Goal: Task Accomplishment & Management: Manage account settings

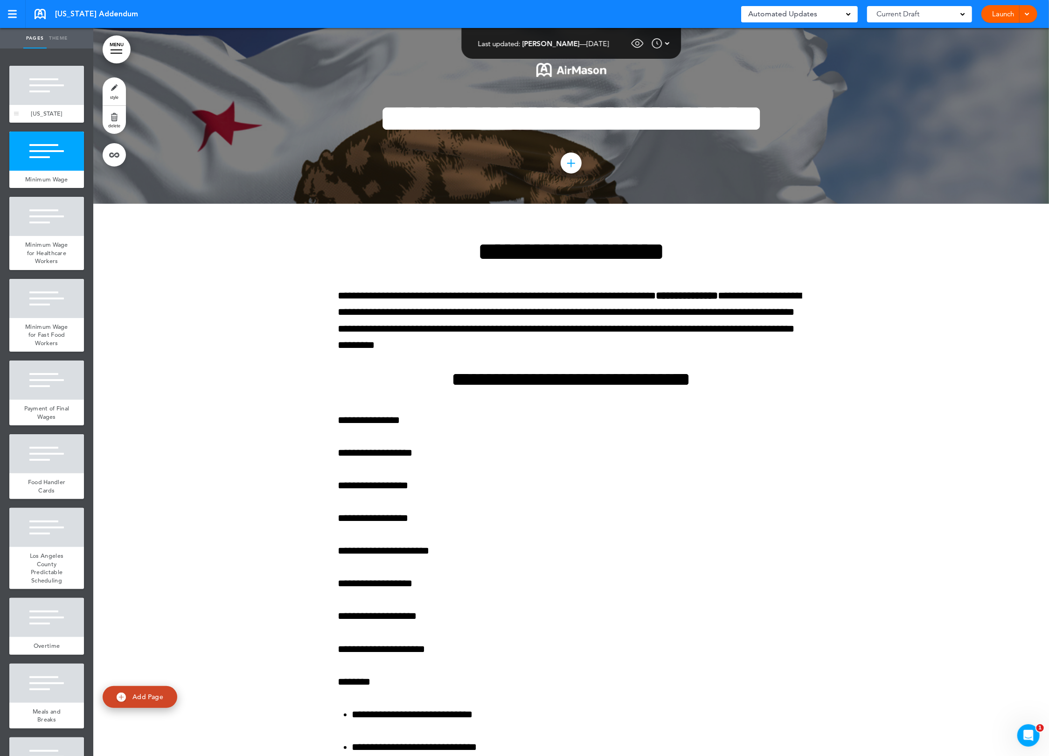
click at [42, 92] on div at bounding box center [46, 85] width 75 height 39
click at [105, 118] on link "delete" at bounding box center [114, 120] width 23 height 28
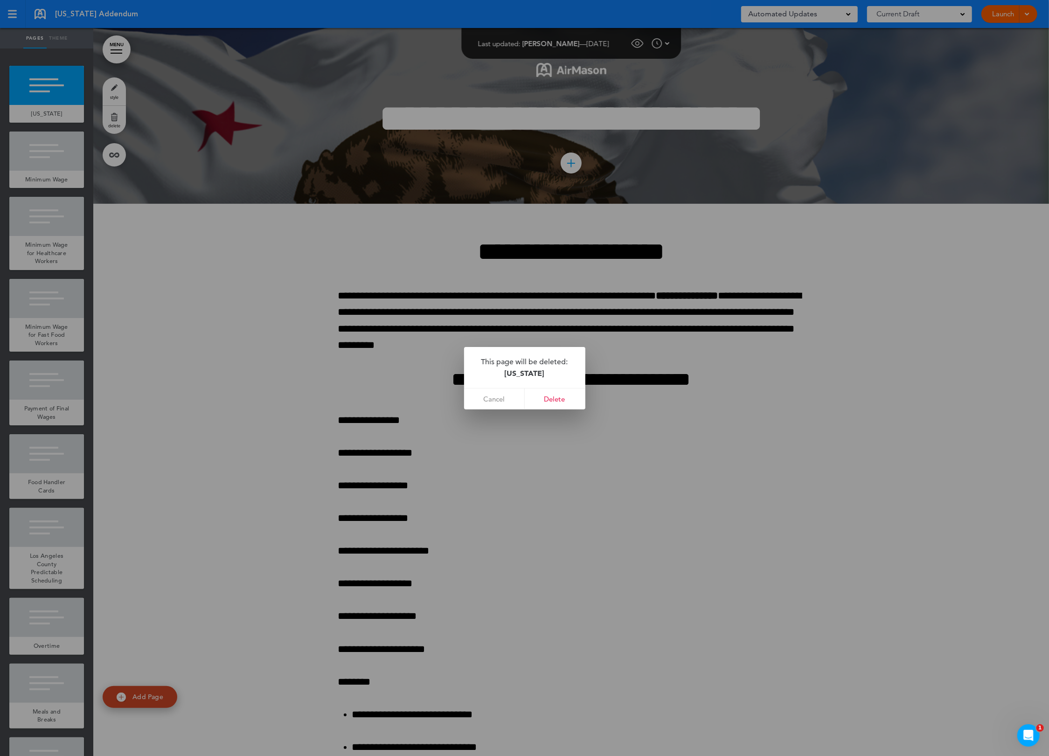
click at [76, 177] on div at bounding box center [524, 378] width 1049 height 756
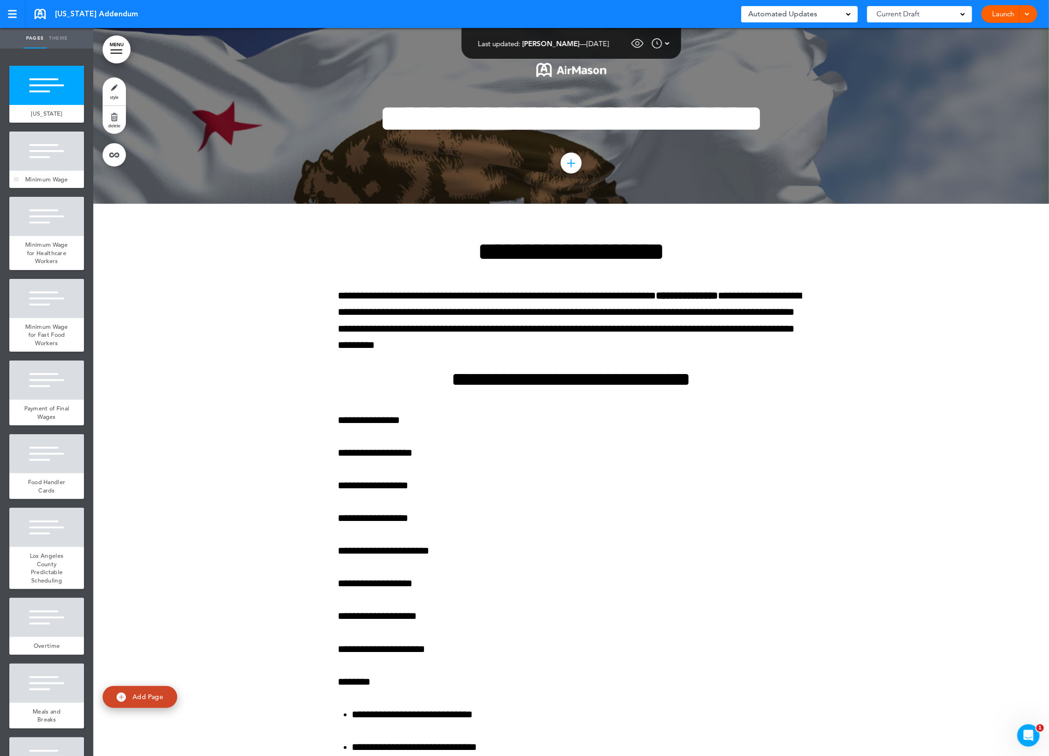
click at [49, 176] on span "Minimum Wage" at bounding box center [46, 179] width 43 height 8
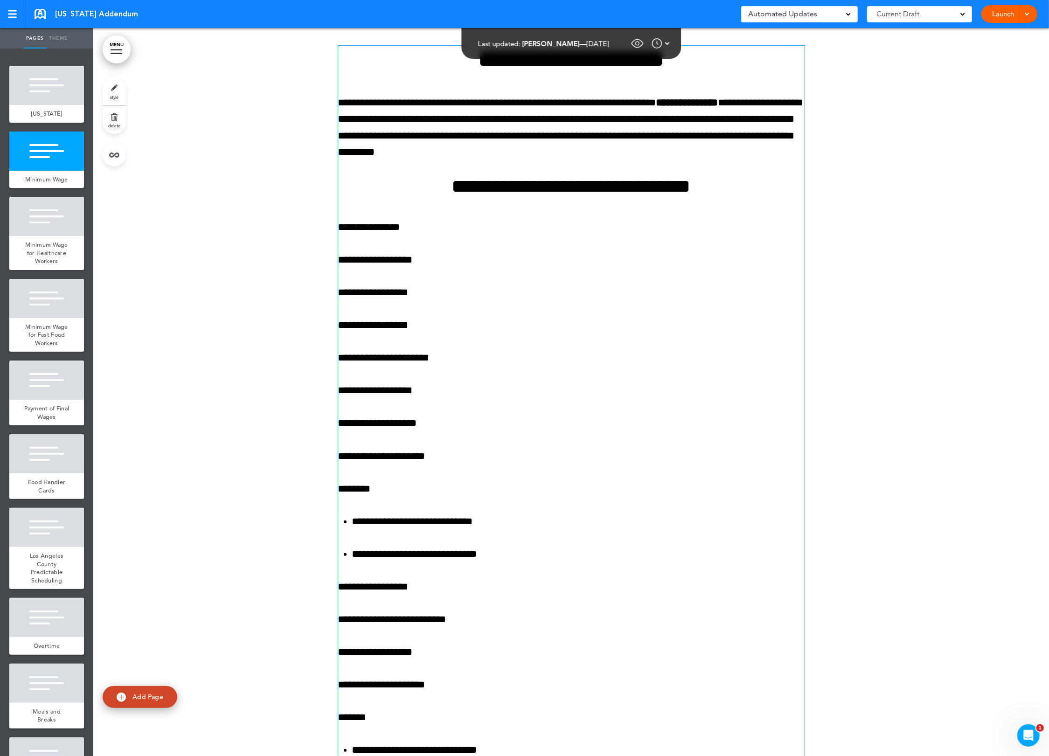
scroll to position [214, 0]
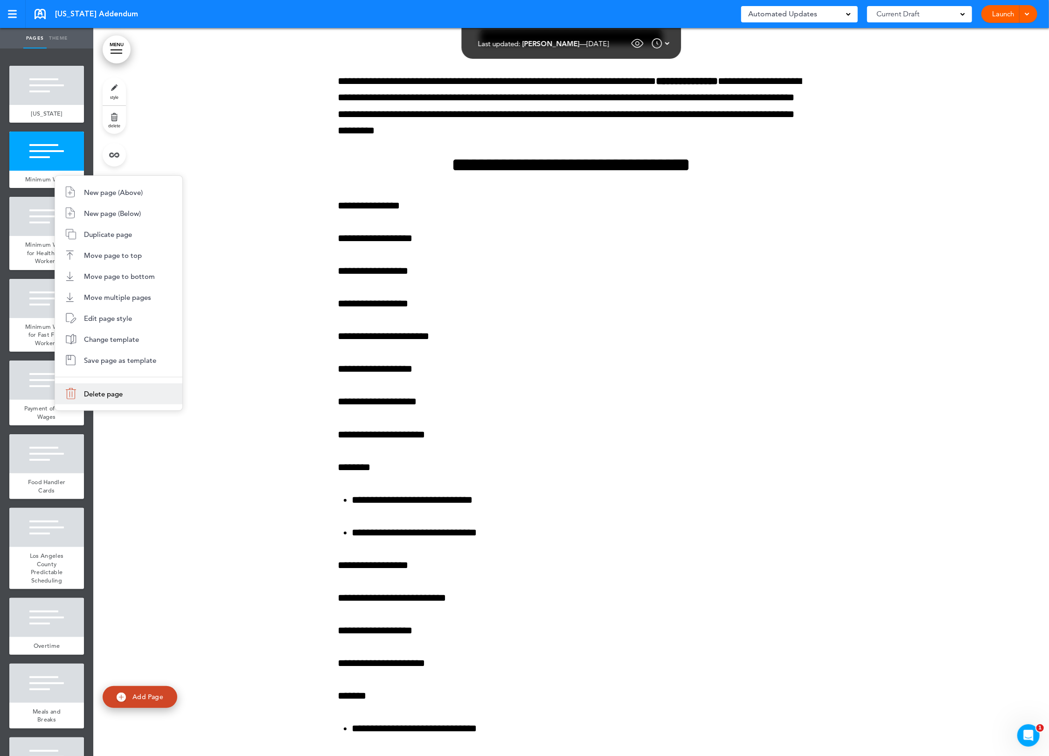
click at [102, 391] on span "Delete page" at bounding box center [103, 393] width 39 height 9
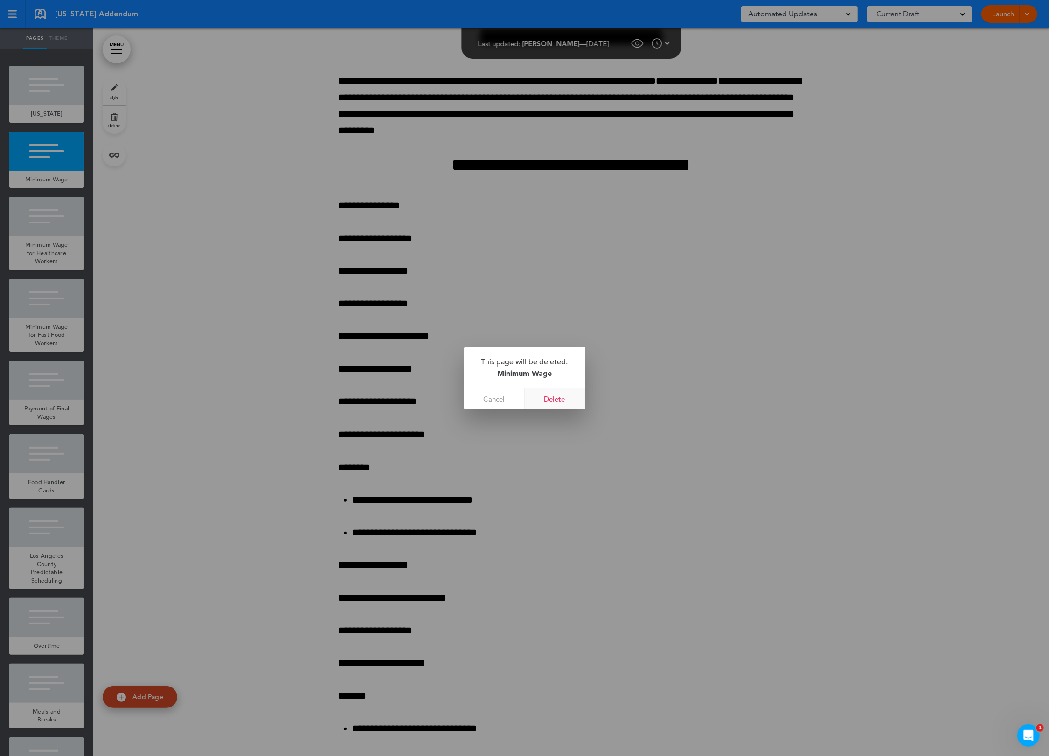
click at [560, 397] on link "Delete" at bounding box center [555, 398] width 61 height 21
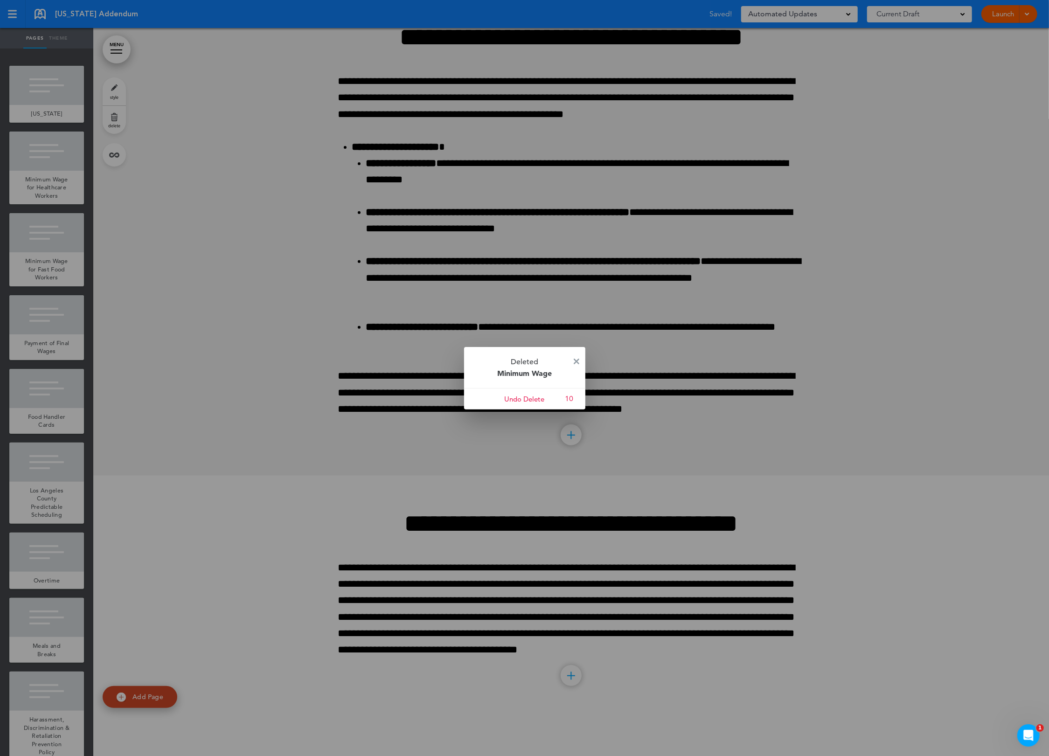
click at [50, 166] on div at bounding box center [524, 378] width 1049 height 756
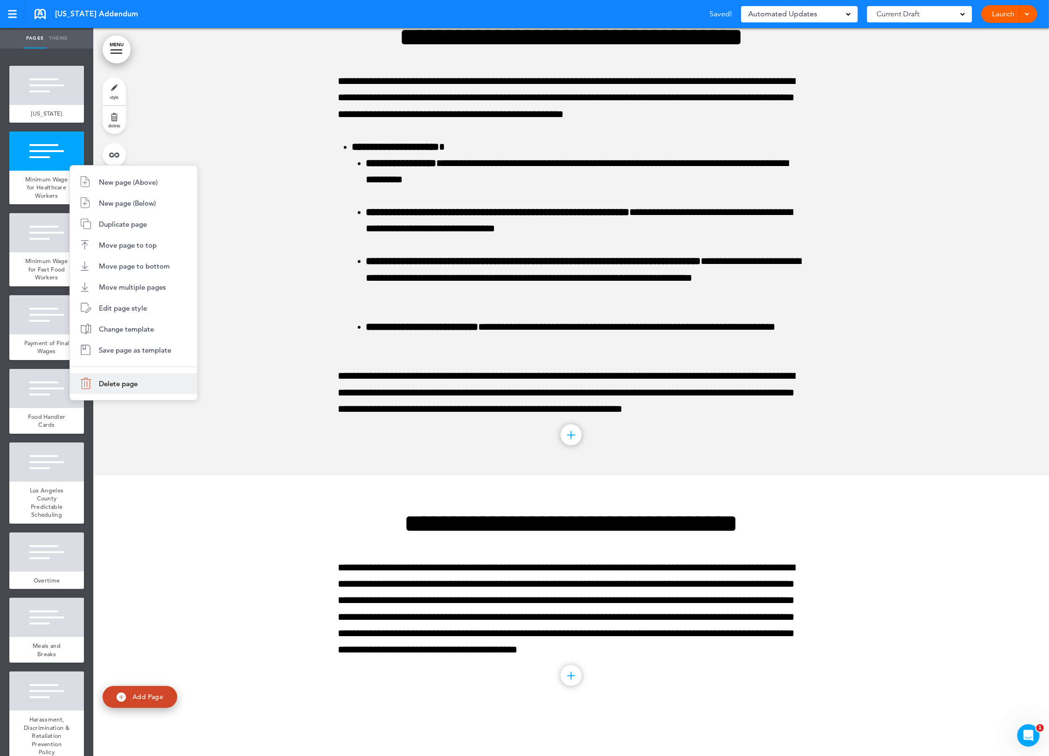
click at [135, 378] on li "Delete page" at bounding box center [133, 383] width 127 height 21
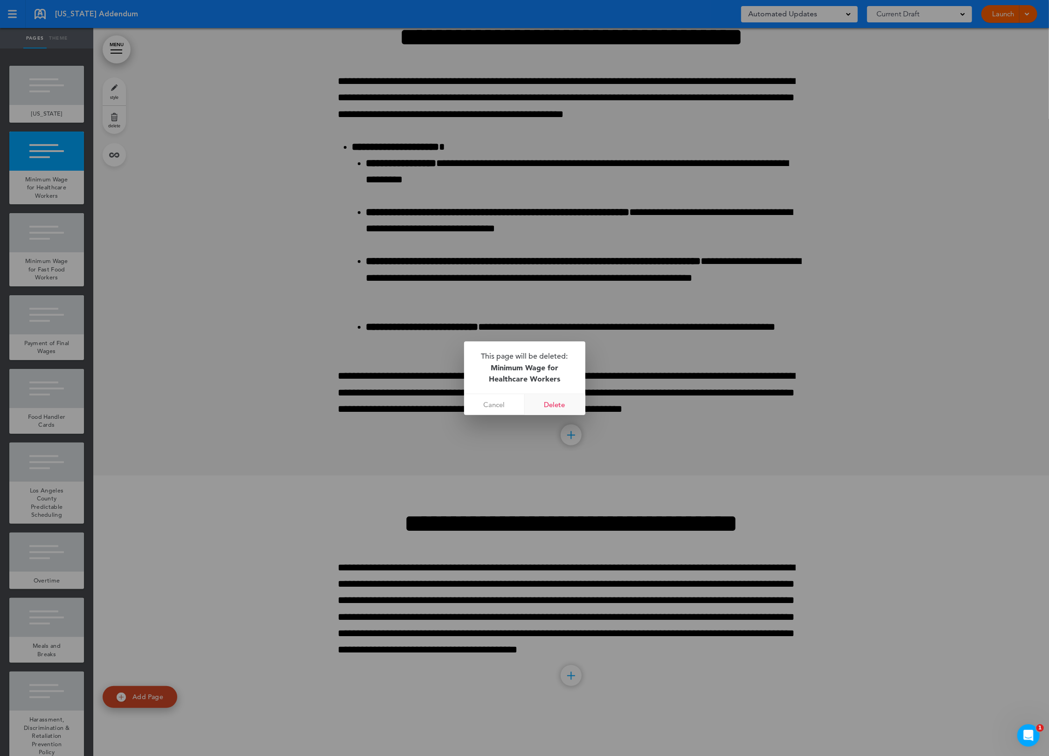
click at [564, 398] on link "Delete" at bounding box center [555, 404] width 61 height 21
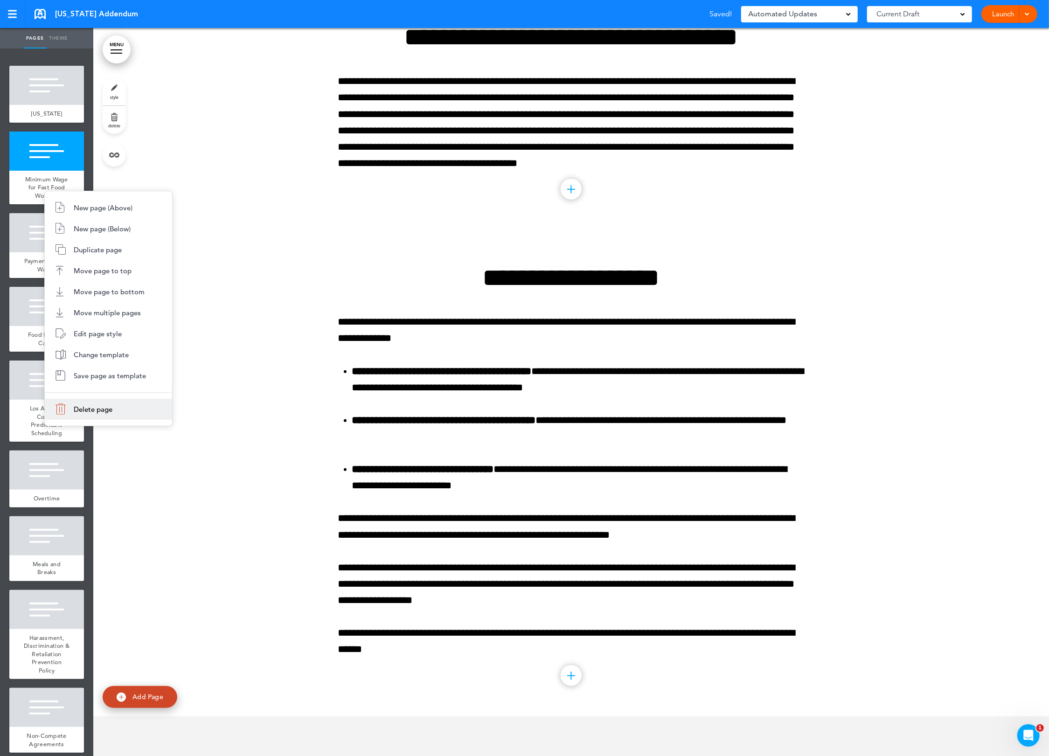
click at [125, 404] on li "Delete page" at bounding box center [108, 409] width 127 height 21
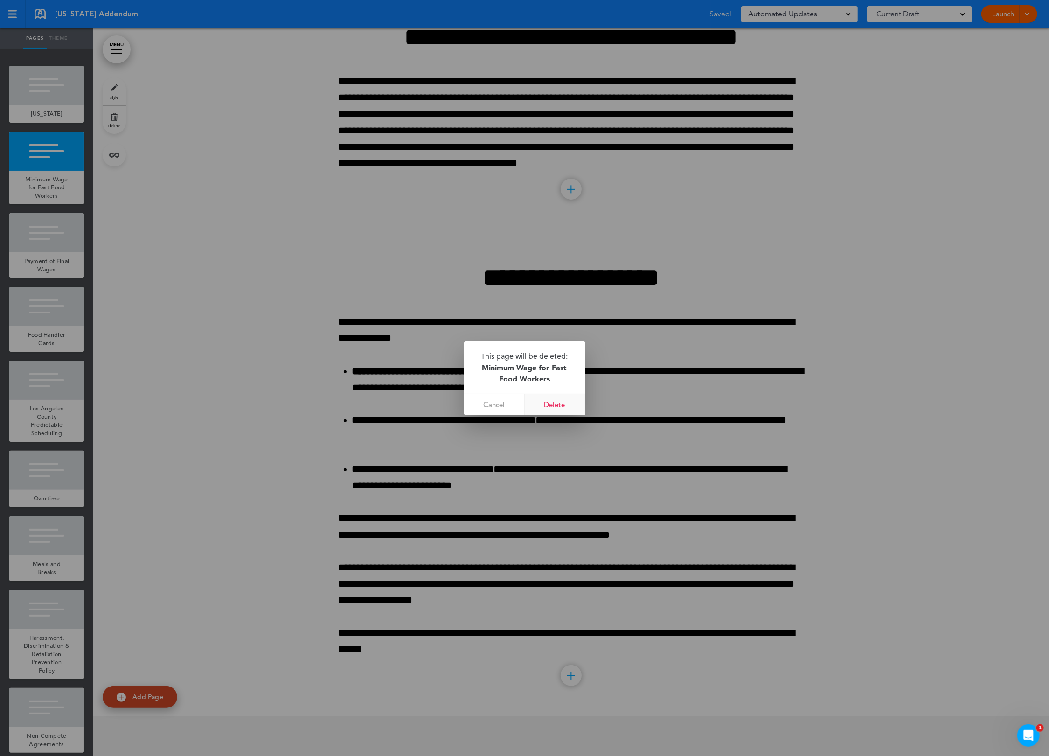
click at [553, 398] on link "Delete" at bounding box center [555, 404] width 61 height 21
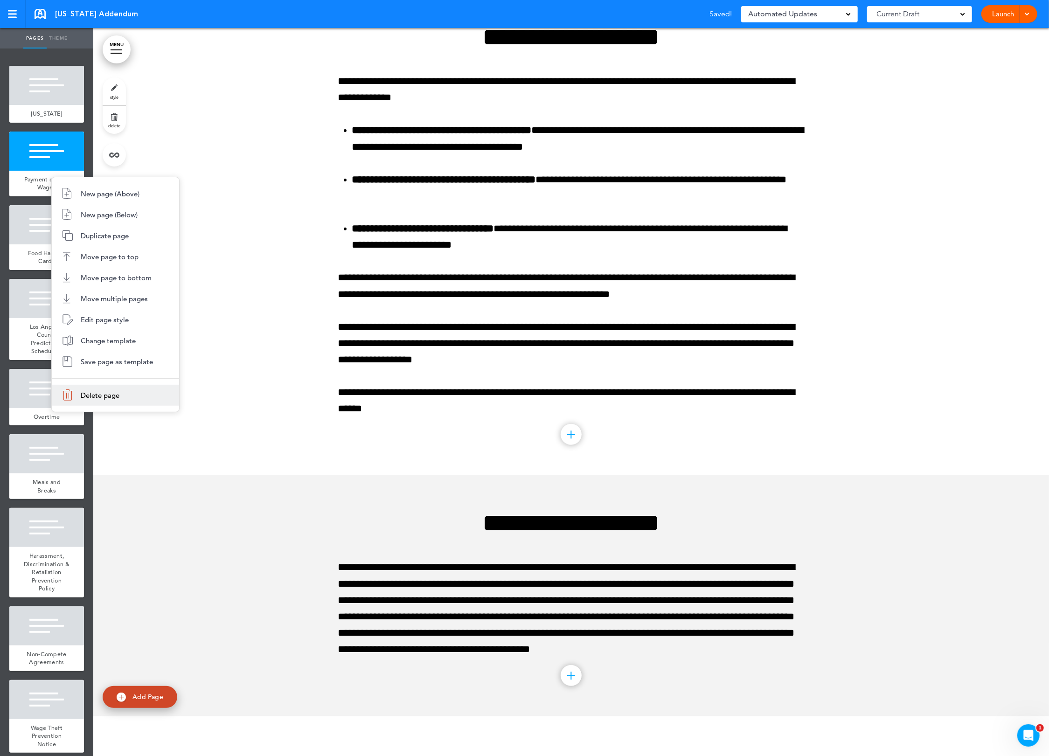
click at [109, 401] on li "Delete page" at bounding box center [115, 395] width 127 height 21
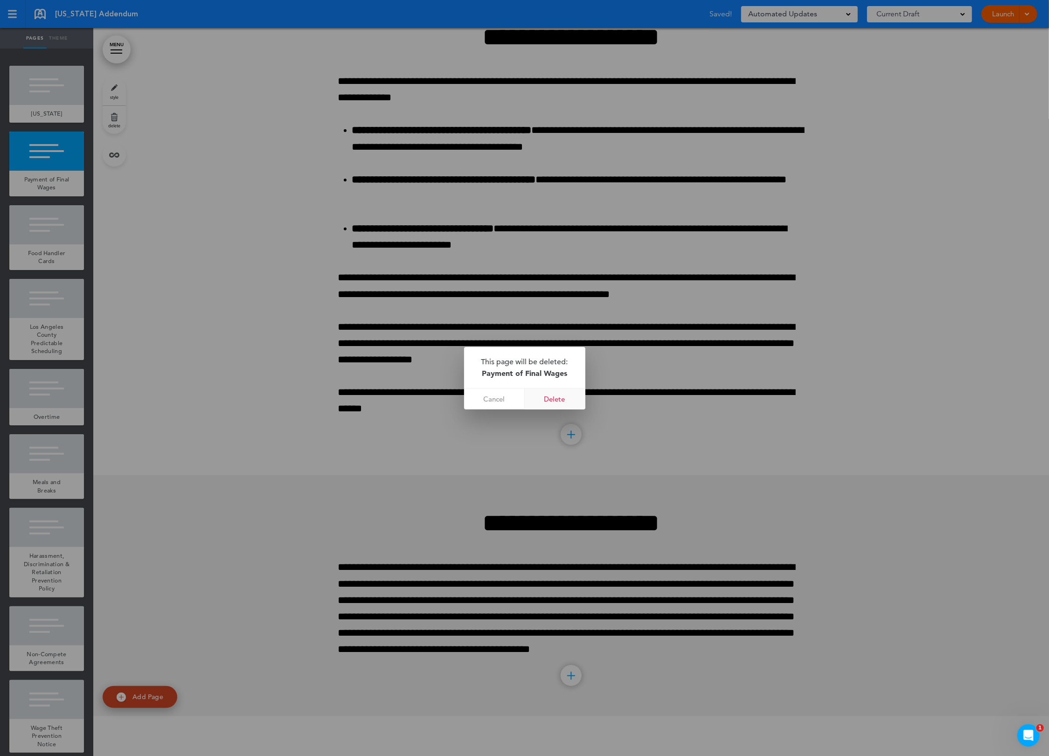
click at [567, 394] on link "Delete" at bounding box center [555, 398] width 61 height 21
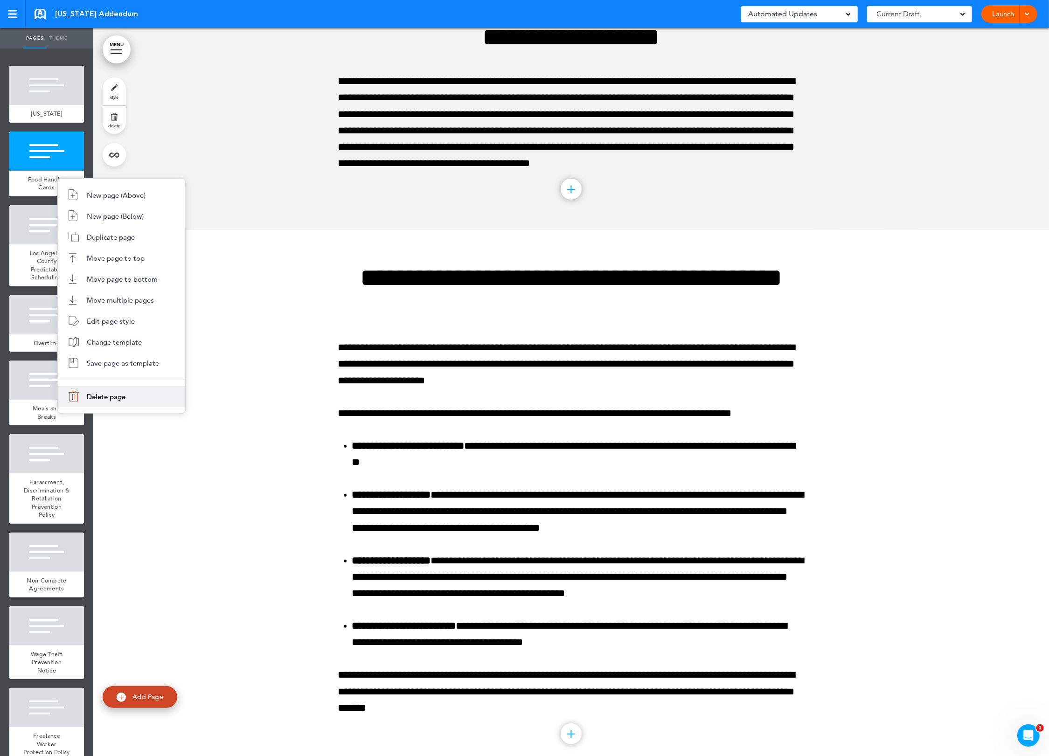
click at [140, 394] on li "Delete page" at bounding box center [121, 396] width 127 height 21
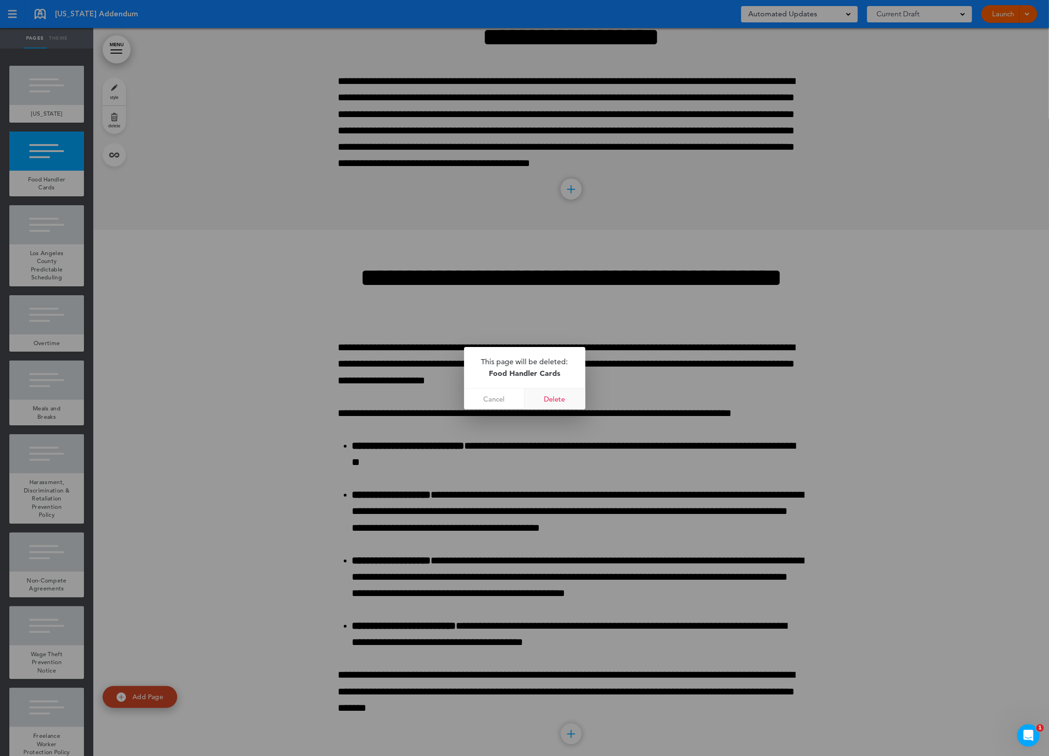
click at [571, 407] on link "Delete" at bounding box center [555, 398] width 61 height 21
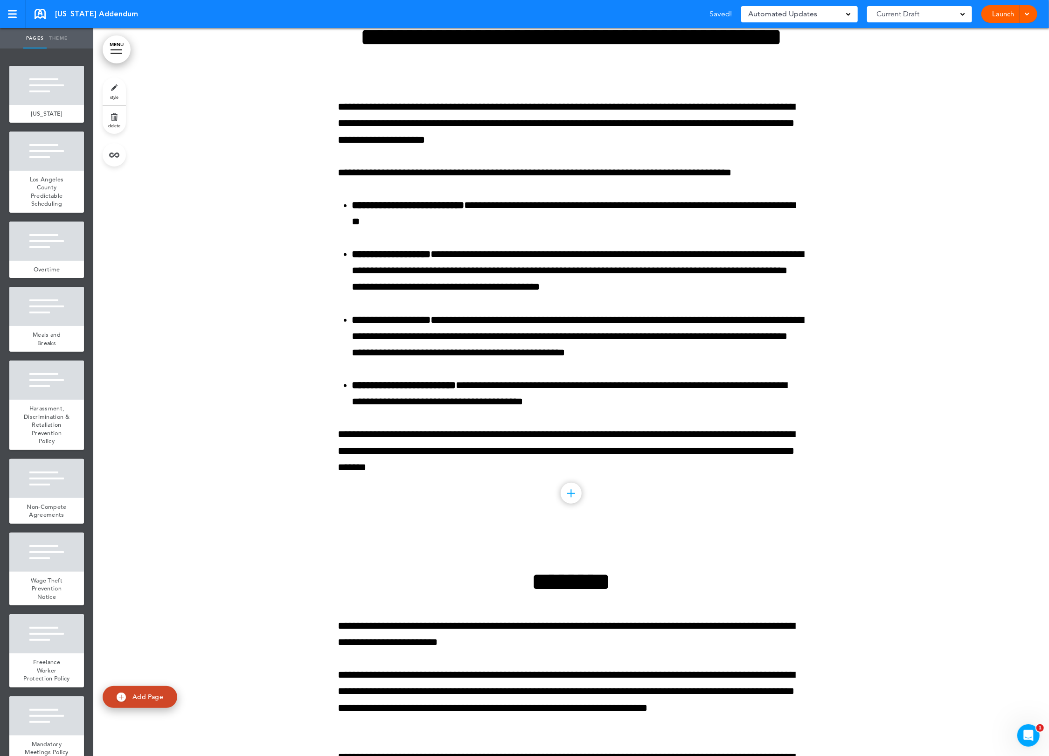
click at [121, 123] on link "delete" at bounding box center [114, 120] width 23 height 28
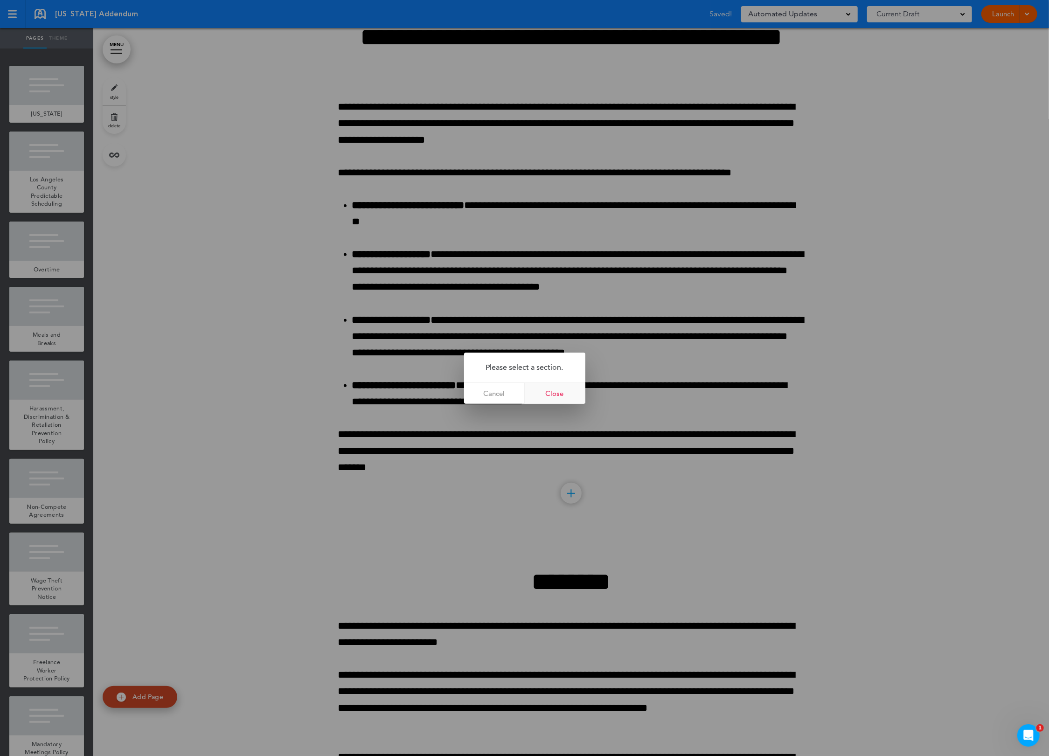
click at [570, 396] on link "Close" at bounding box center [555, 393] width 61 height 21
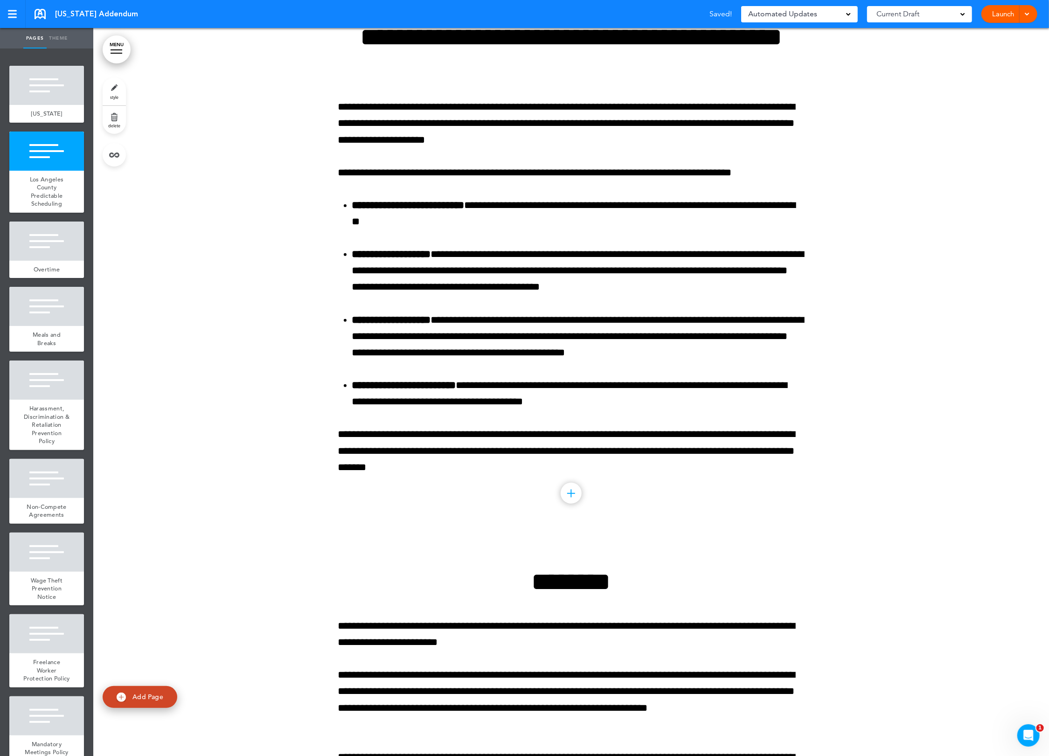
click at [119, 129] on link "delete" at bounding box center [114, 120] width 23 height 28
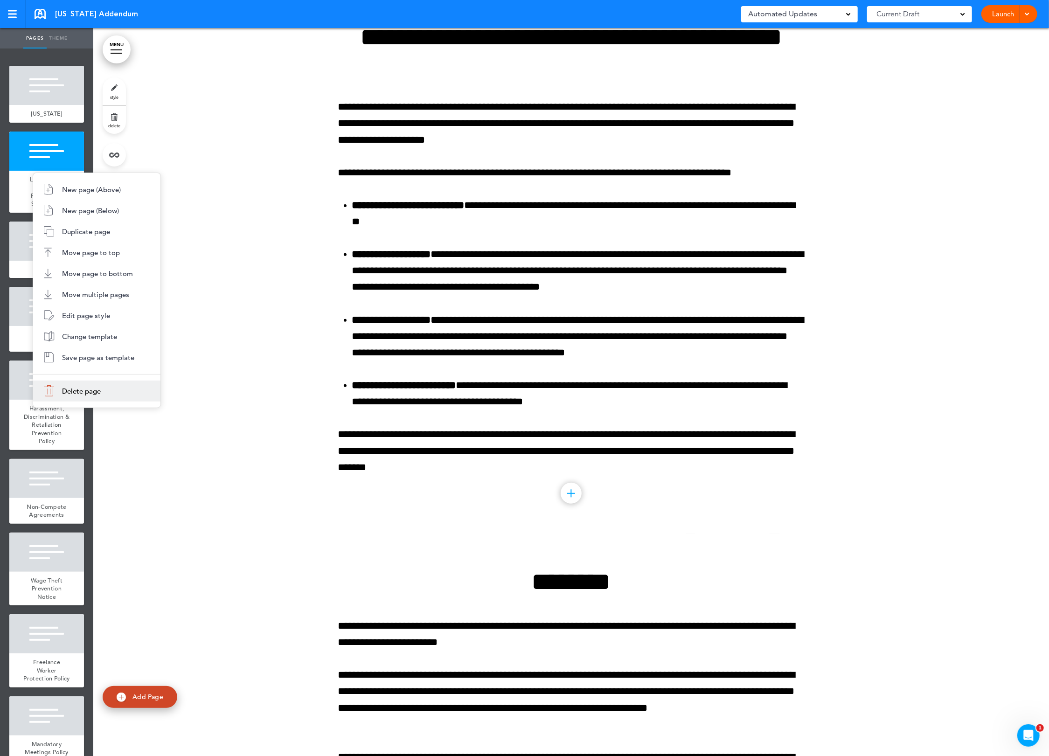
click at [103, 387] on li "Delete page" at bounding box center [96, 390] width 127 height 21
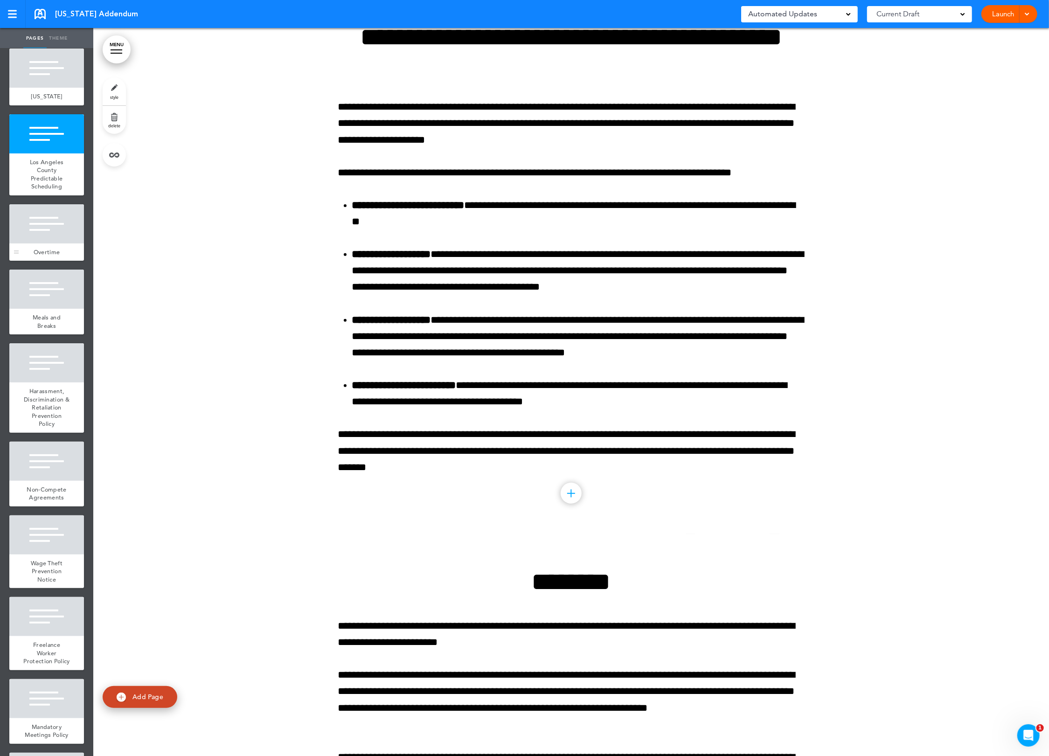
scroll to position [29, 0]
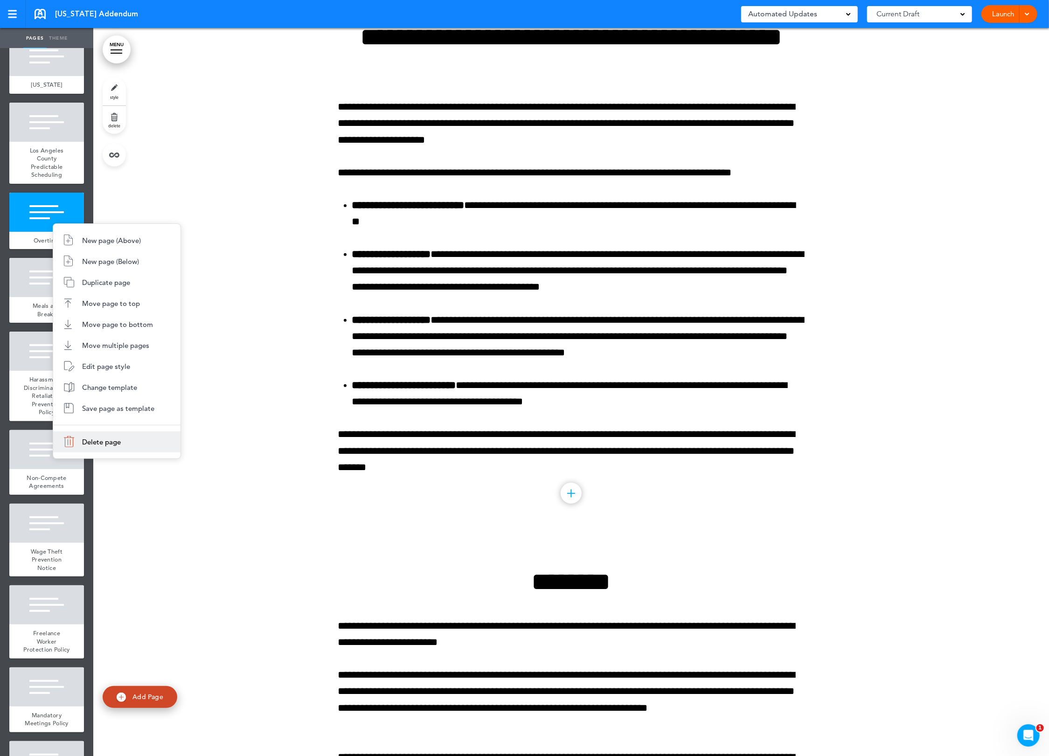
click at [104, 447] on li "Delete page" at bounding box center [116, 441] width 127 height 21
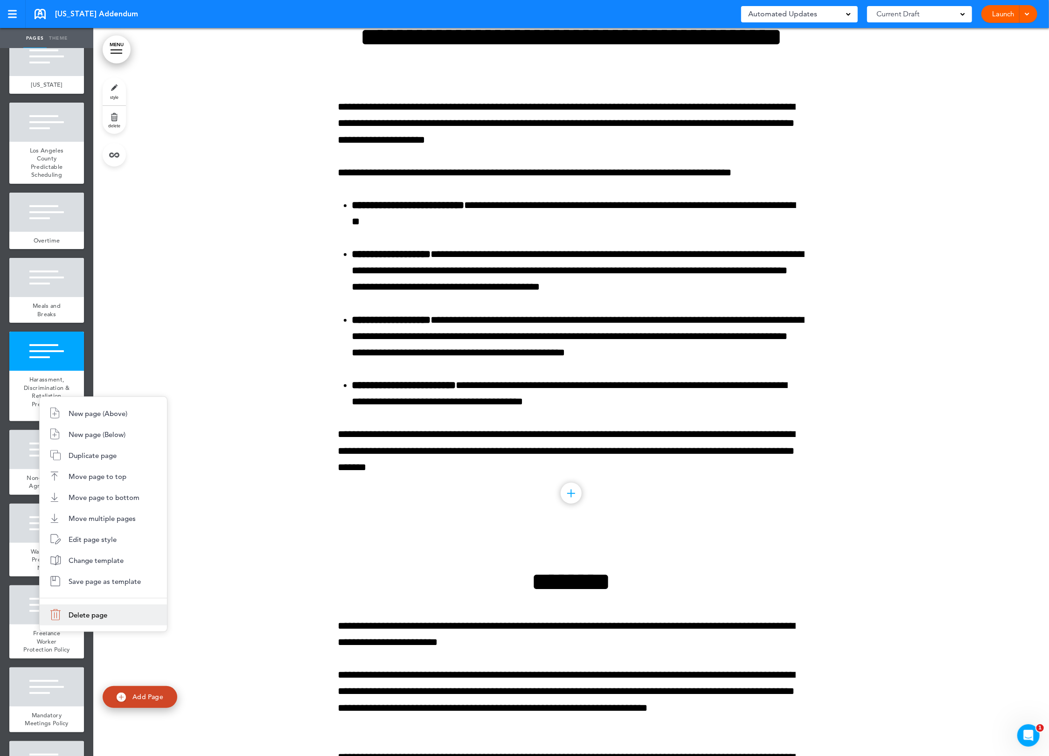
click at [128, 621] on li "Delete page" at bounding box center [103, 614] width 127 height 21
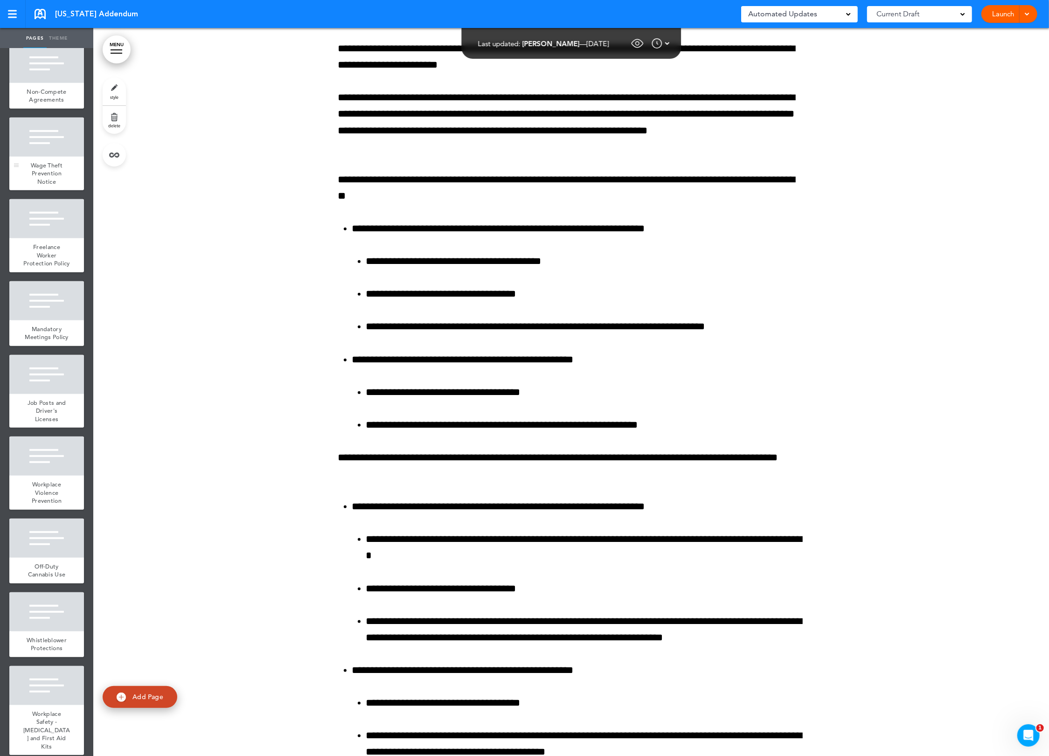
scroll to position [0, 0]
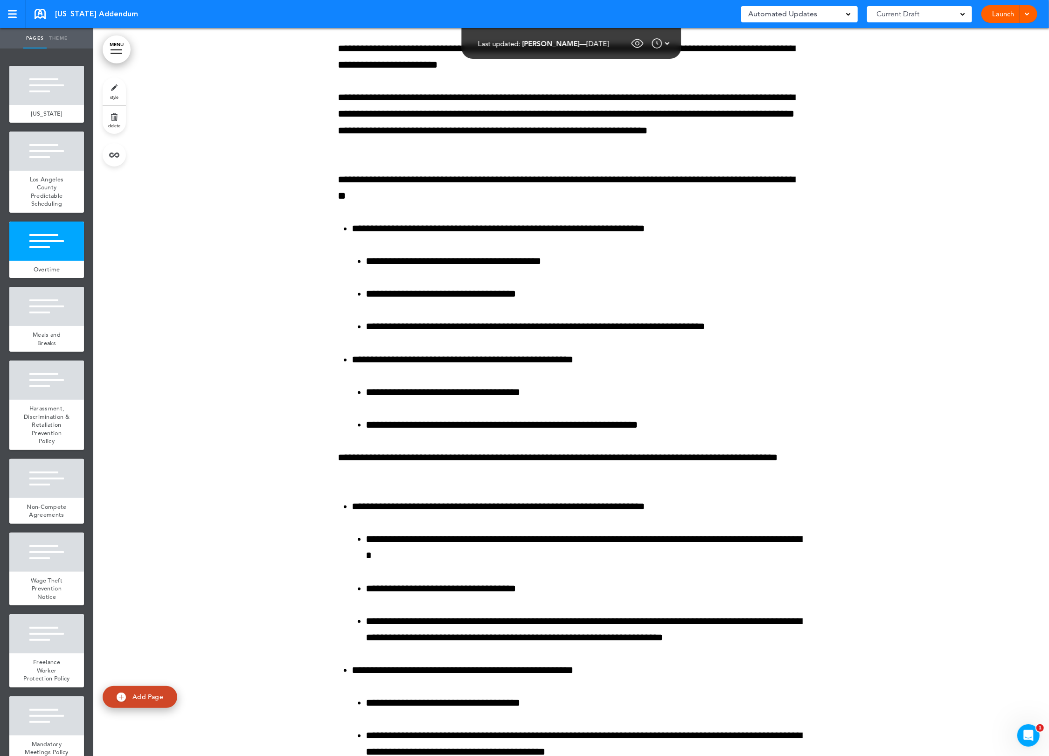
click at [115, 45] on link "MENU" at bounding box center [117, 49] width 28 height 28
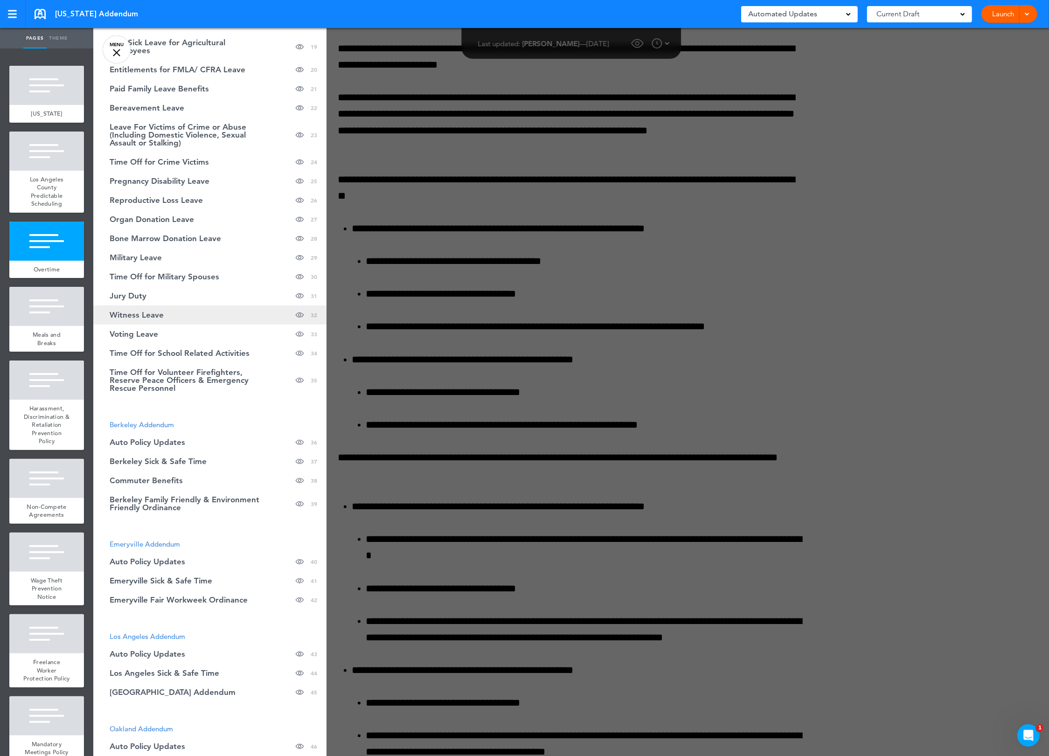
scroll to position [968, 0]
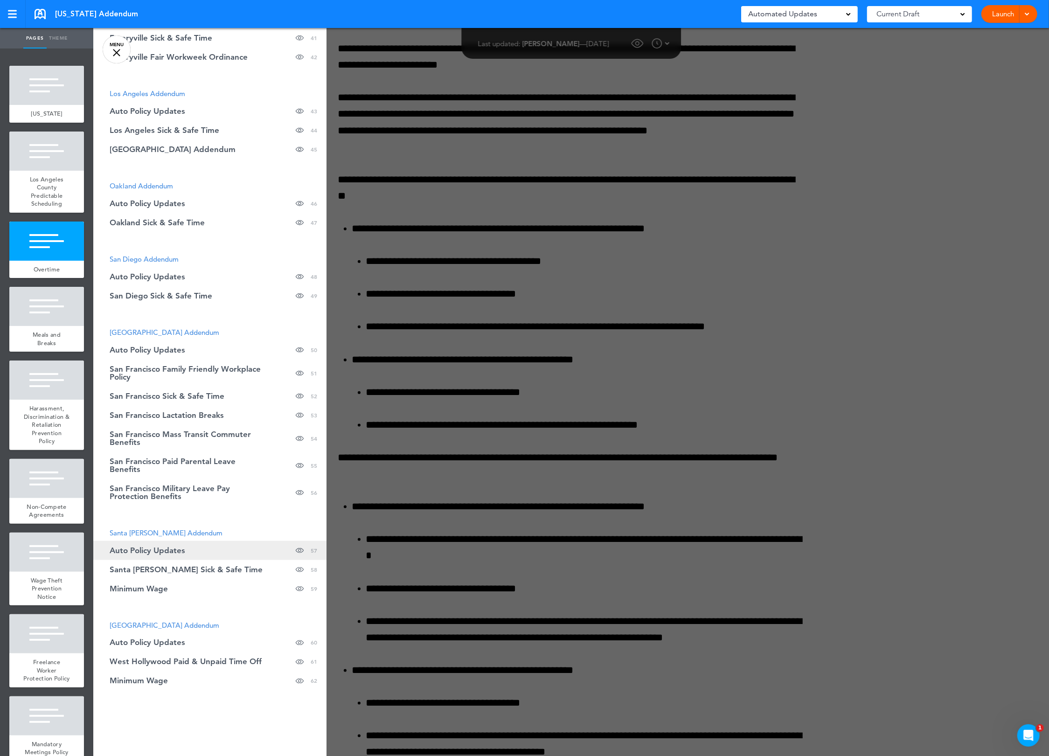
click at [193, 553] on link "Auto Policy Updates hide page in table of contents 57" at bounding box center [209, 550] width 233 height 19
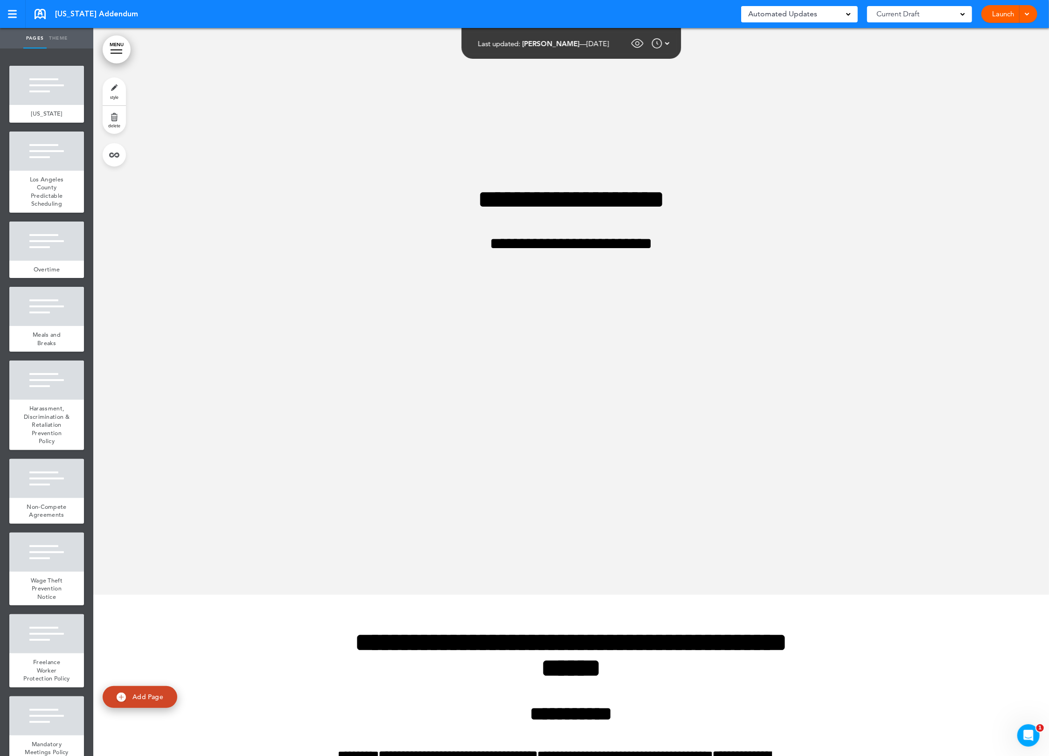
scroll to position [52657, 0]
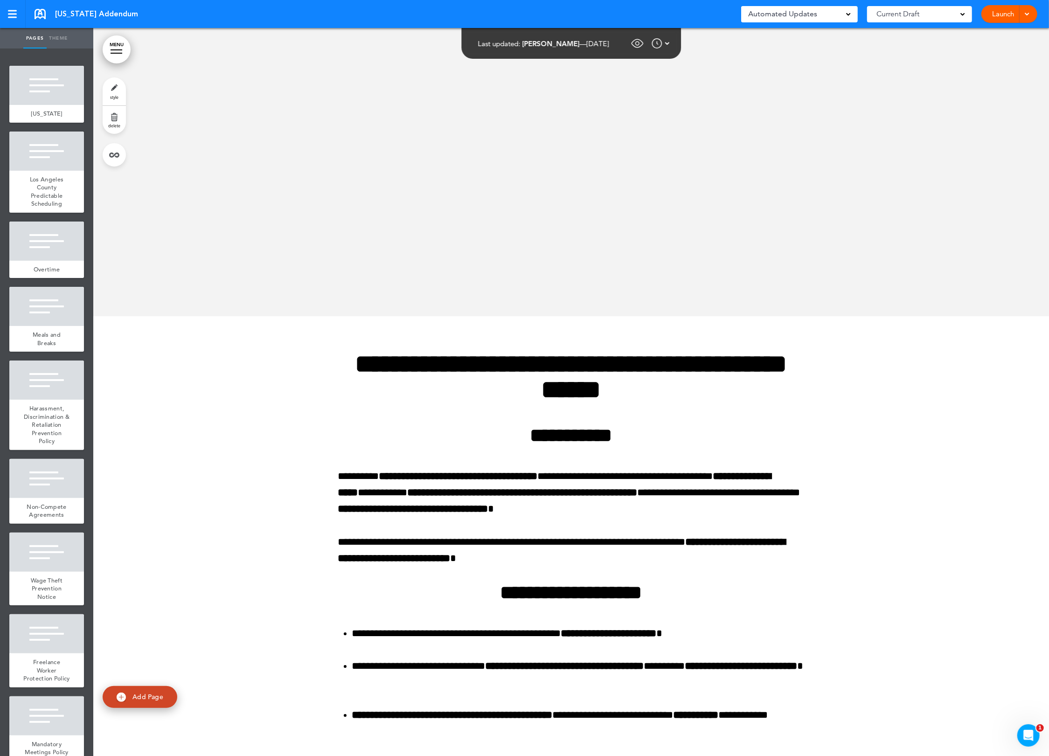
click at [118, 57] on link "MENU" at bounding box center [117, 49] width 28 height 28
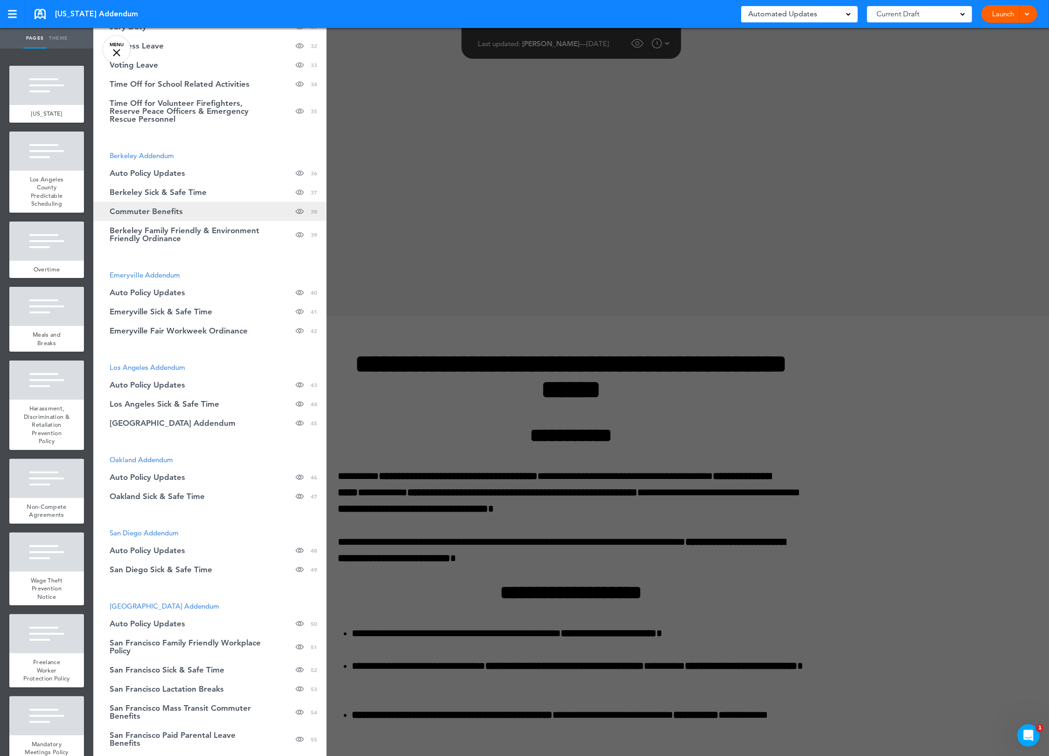
scroll to position [696, 0]
click at [166, 459] on span "Oakland Addendum" at bounding box center [141, 457] width 63 height 9
click at [440, 344] on div at bounding box center [617, 378] width 1049 height 756
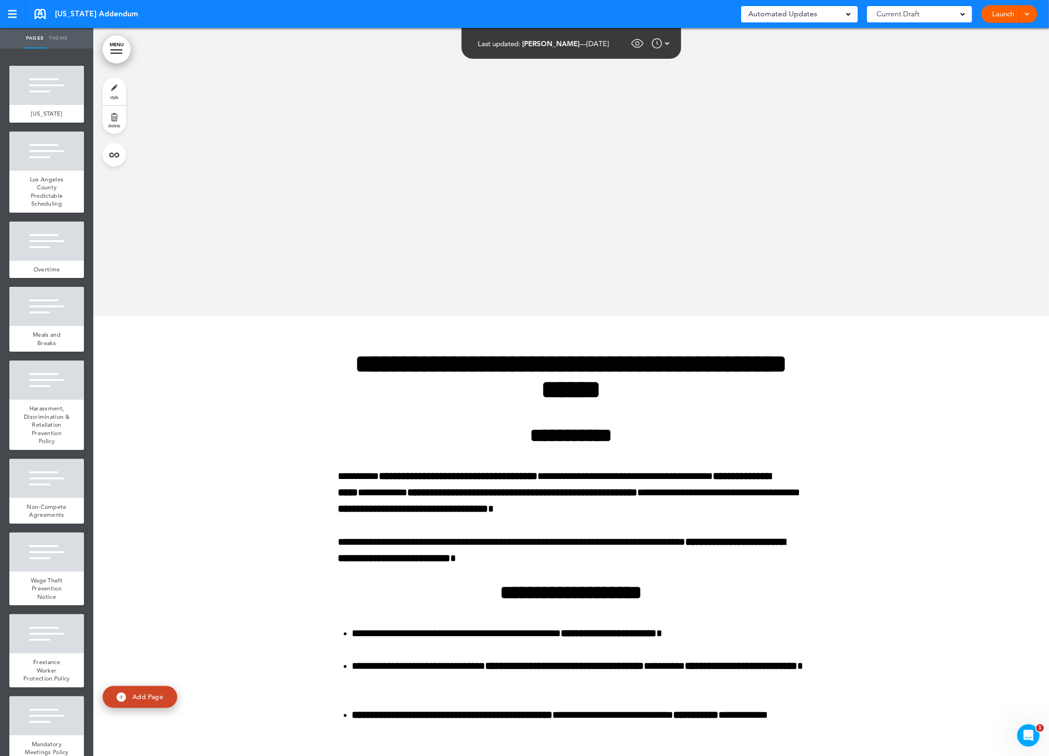
click at [813, 19] on span "Automated Updates" at bounding box center [782, 13] width 69 height 13
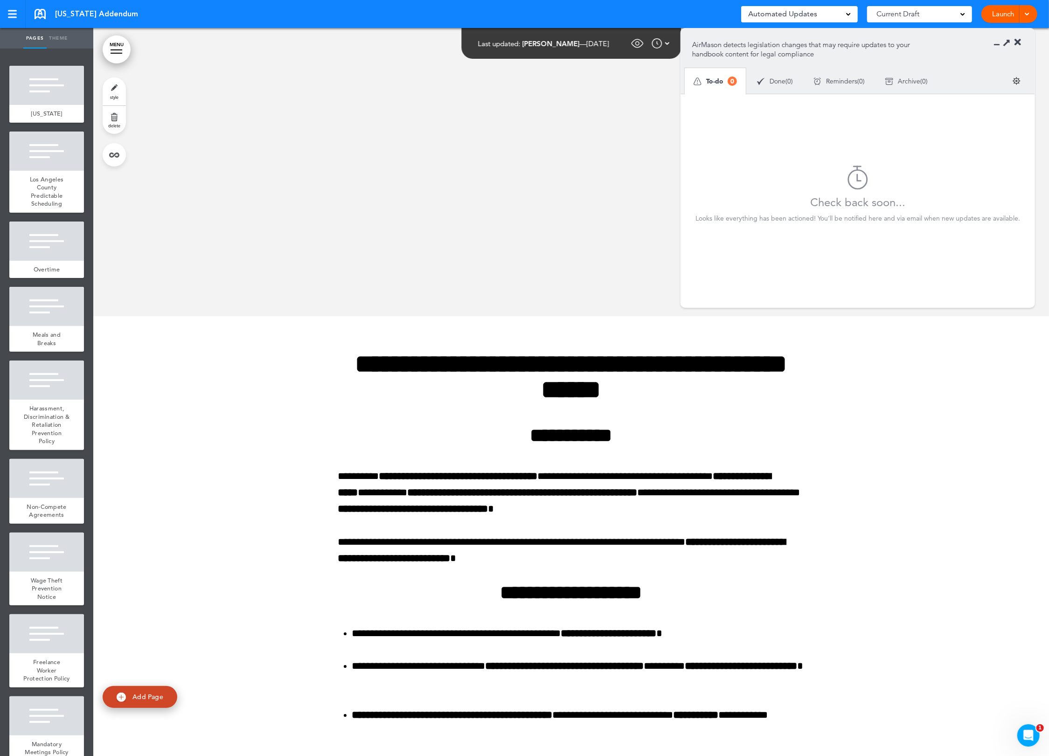
click at [813, 19] on span "Automated Updates" at bounding box center [782, 13] width 69 height 13
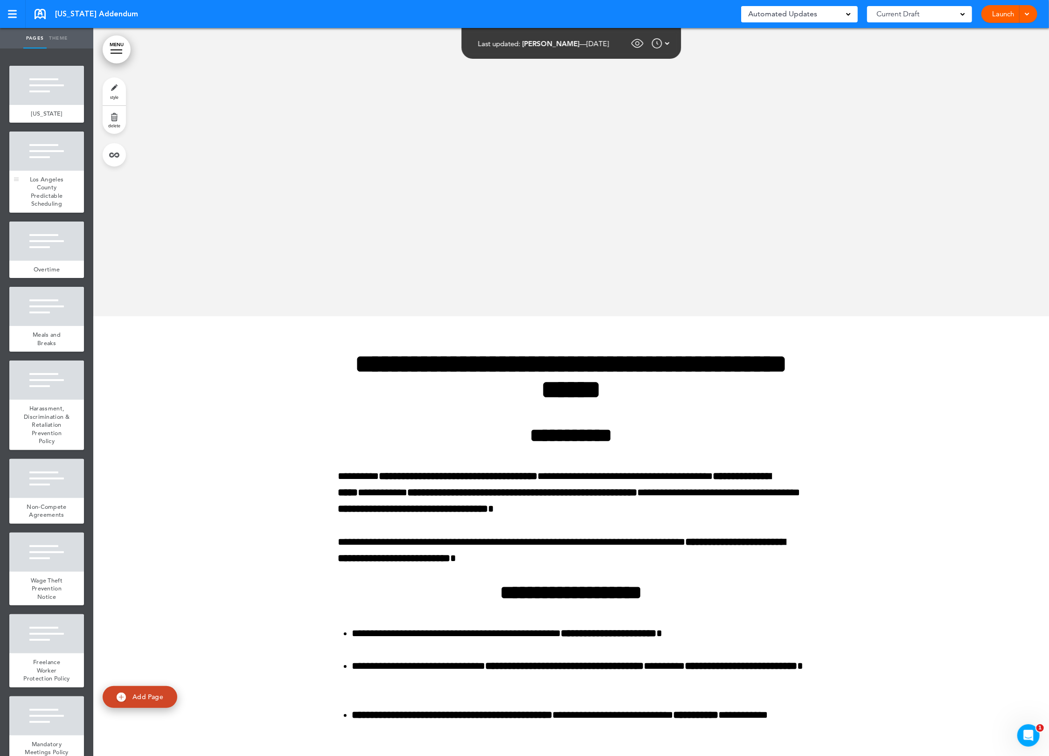
click at [50, 172] on div "Los Angeles County Predictable Scheduling" at bounding box center [46, 192] width 75 height 42
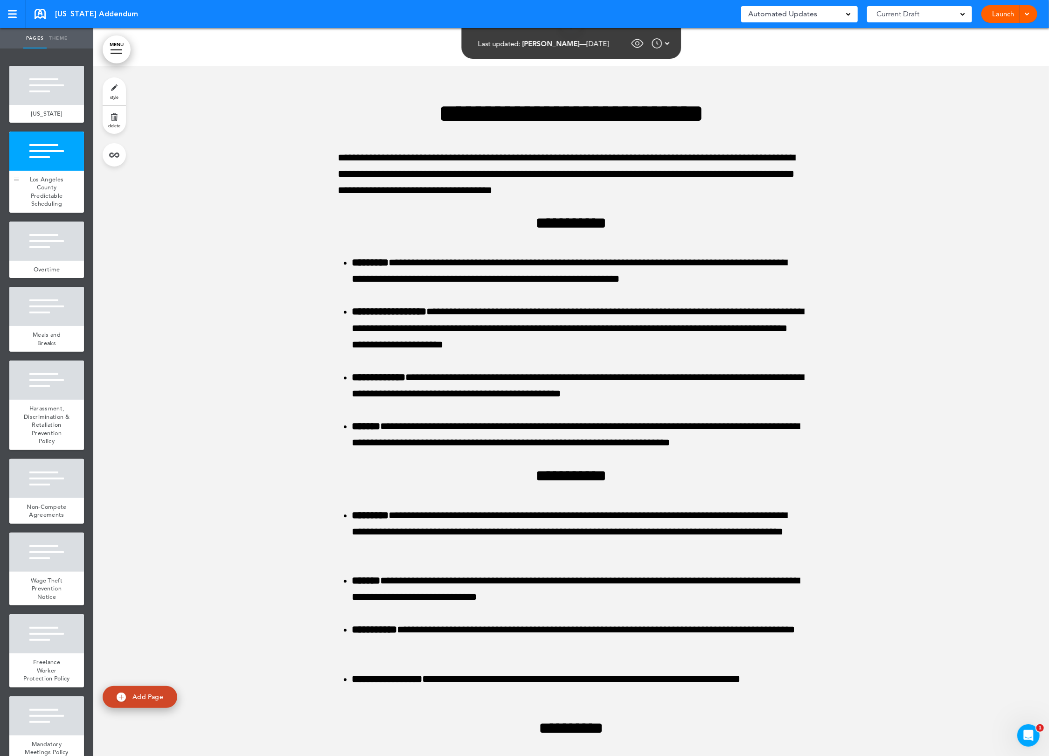
scroll to position [214, 0]
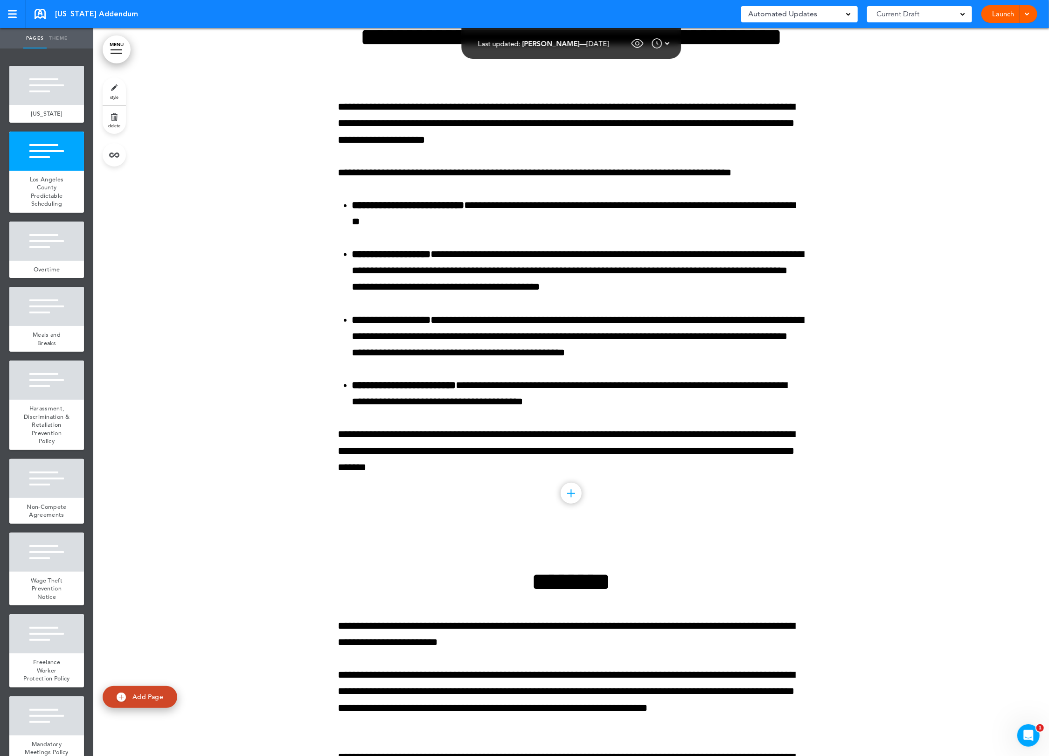
click at [955, 19] on div "Current Draft" at bounding box center [919, 14] width 105 height 16
click at [17, 19] on link at bounding box center [13, 14] width 26 height 28
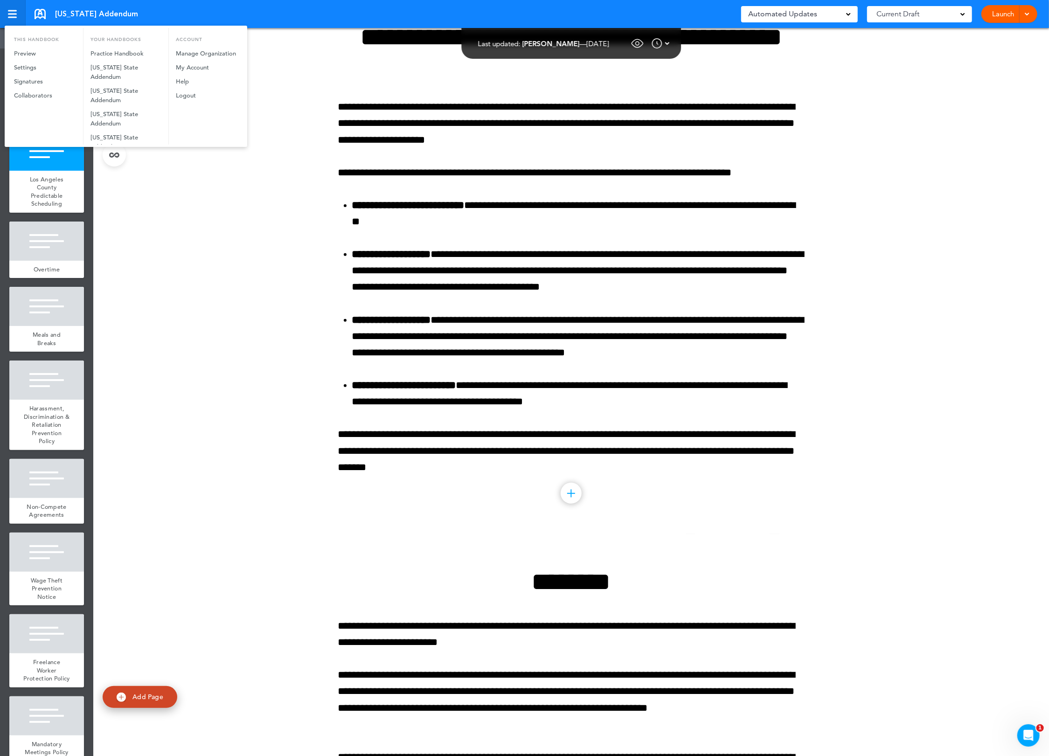
click at [17, 19] on div at bounding box center [524, 378] width 1049 height 756
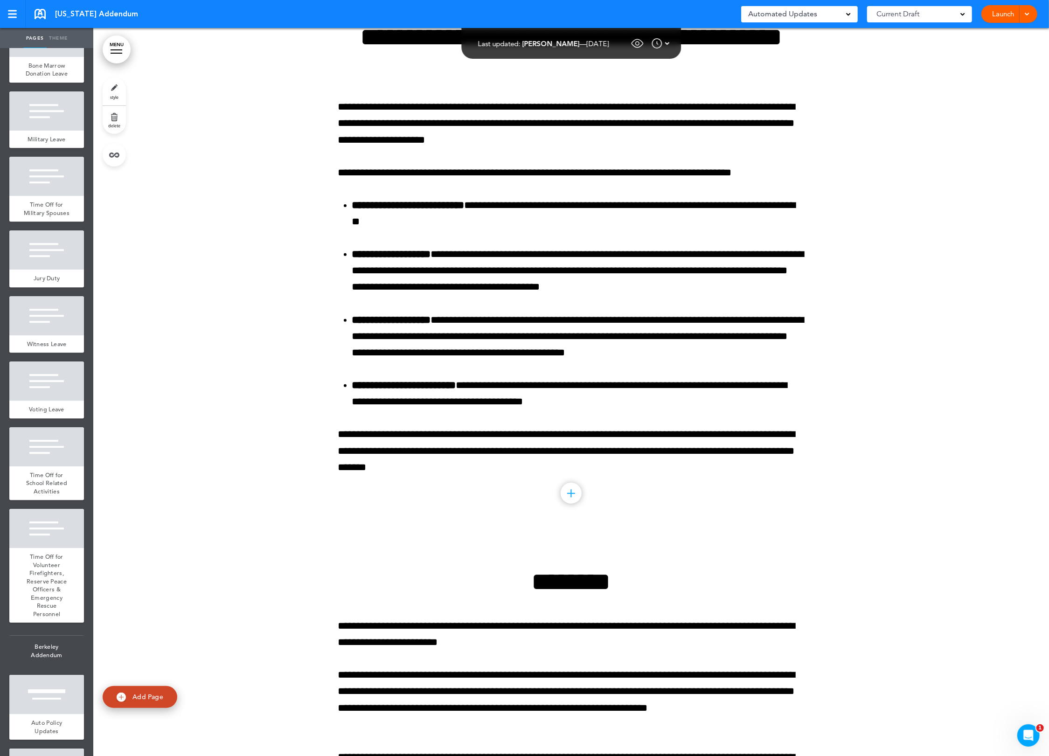
scroll to position [3066, 0]
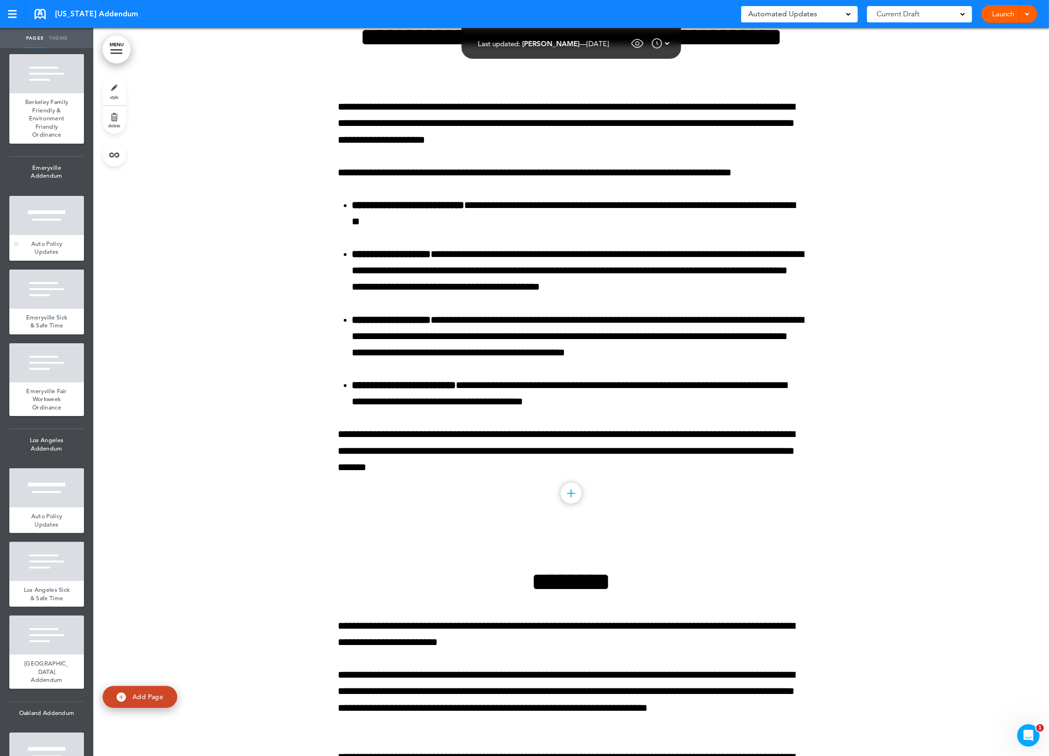
click at [47, 235] on div at bounding box center [46, 215] width 75 height 39
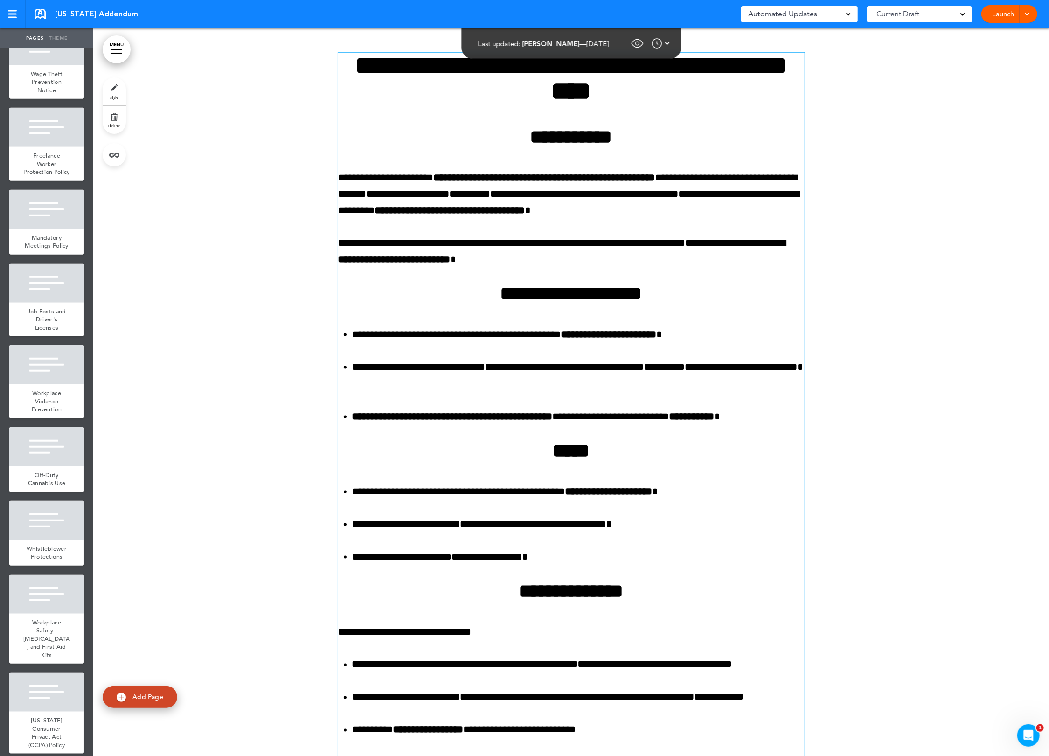
scroll to position [422, 0]
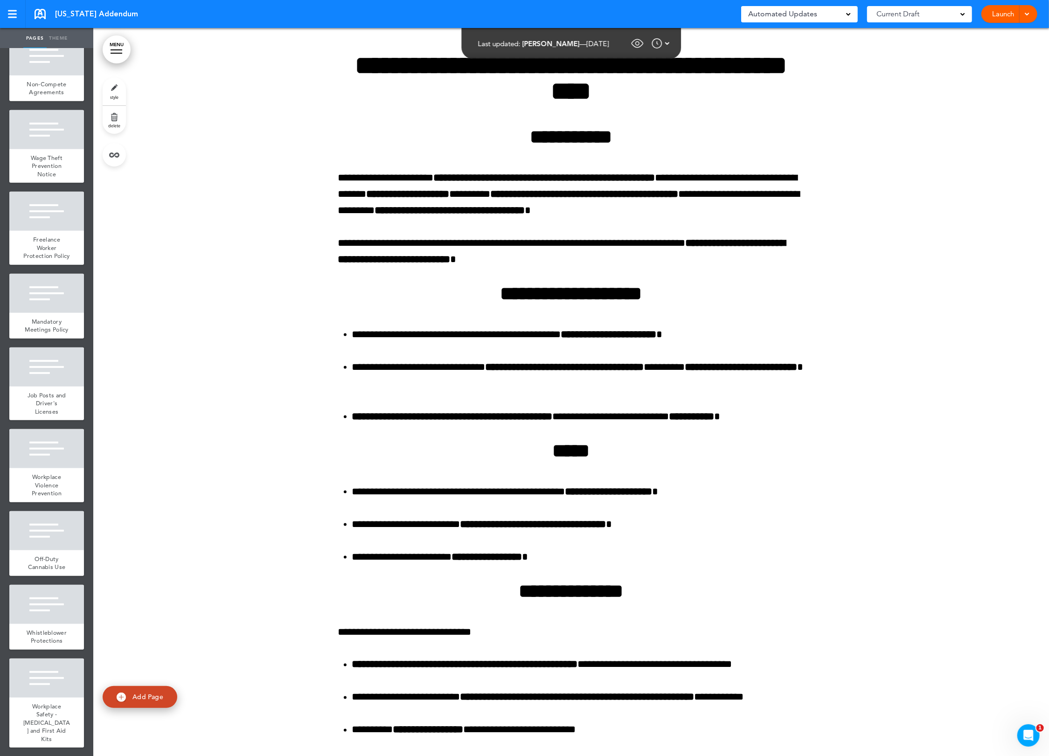
click at [828, 21] on div "Automated Updates 0" at bounding box center [799, 14] width 117 height 16
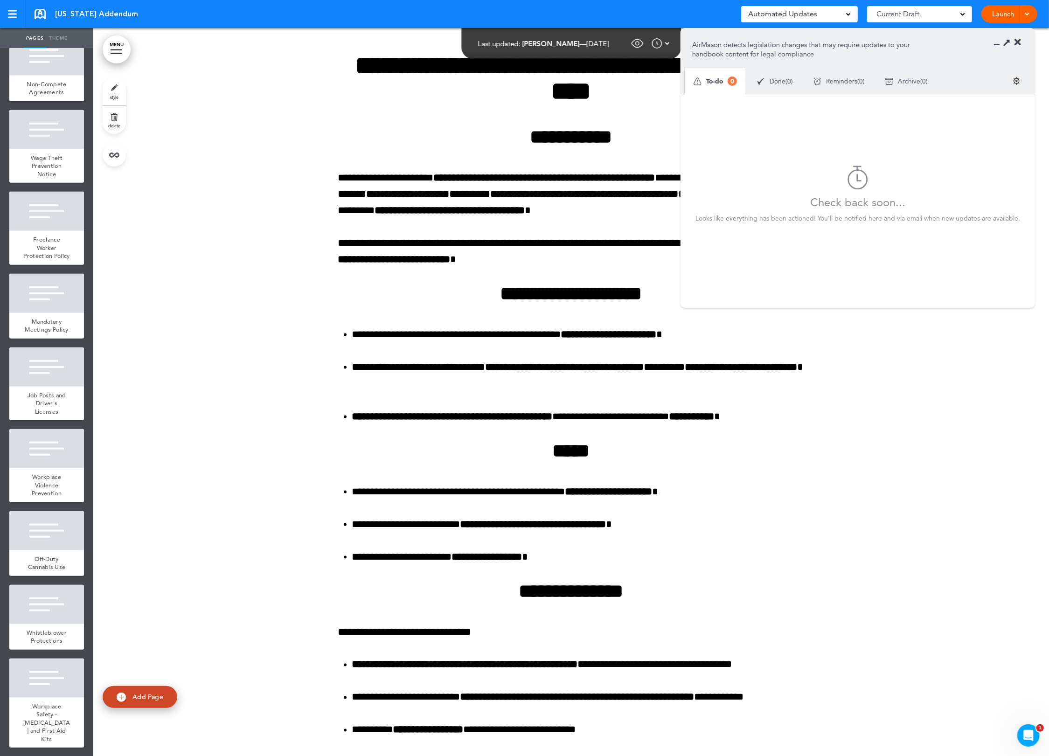
drag, startPoint x: 787, startPoint y: 79, endPoint x: 813, endPoint y: 78, distance: 26.1
click at [787, 78] on div "Done ( 0 )" at bounding box center [774, 81] width 56 height 25
click at [928, 76] on div "Archive ( 0 )" at bounding box center [906, 81] width 63 height 25
click at [844, 76] on div "Reminders ( 0 )" at bounding box center [840, 81] width 72 height 25
click at [790, 82] on span "0" at bounding box center [790, 81] width 4 height 7
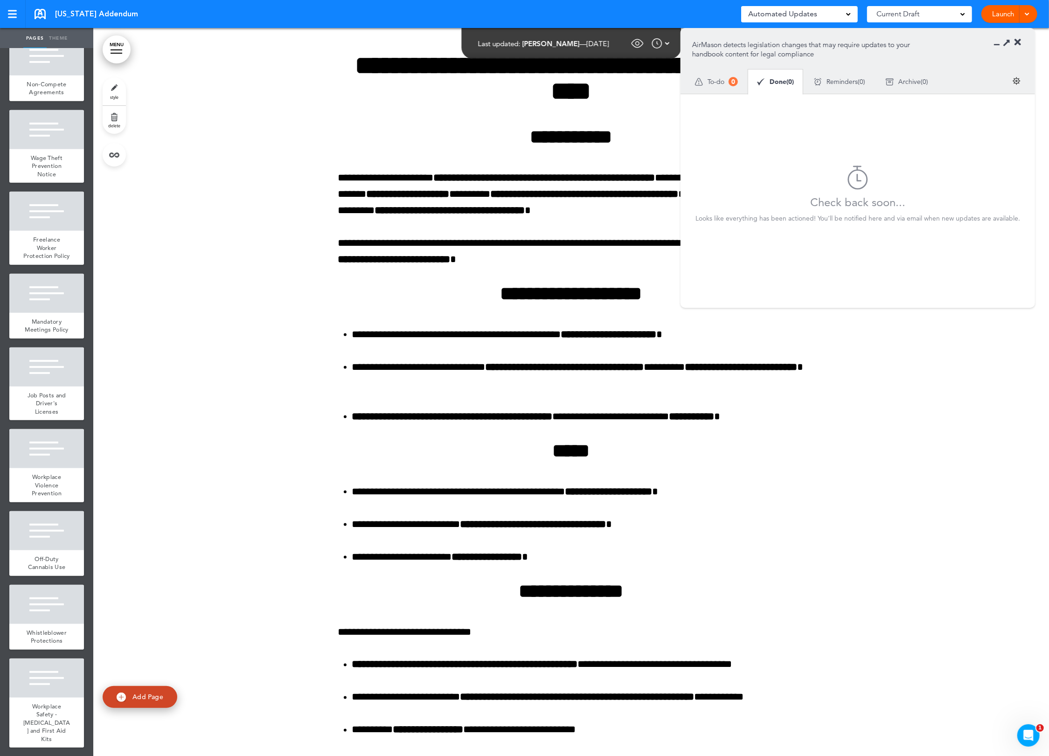
click at [725, 87] on div "To-do 0" at bounding box center [715, 82] width 63 height 26
click at [1022, 82] on div at bounding box center [1016, 81] width 28 height 25
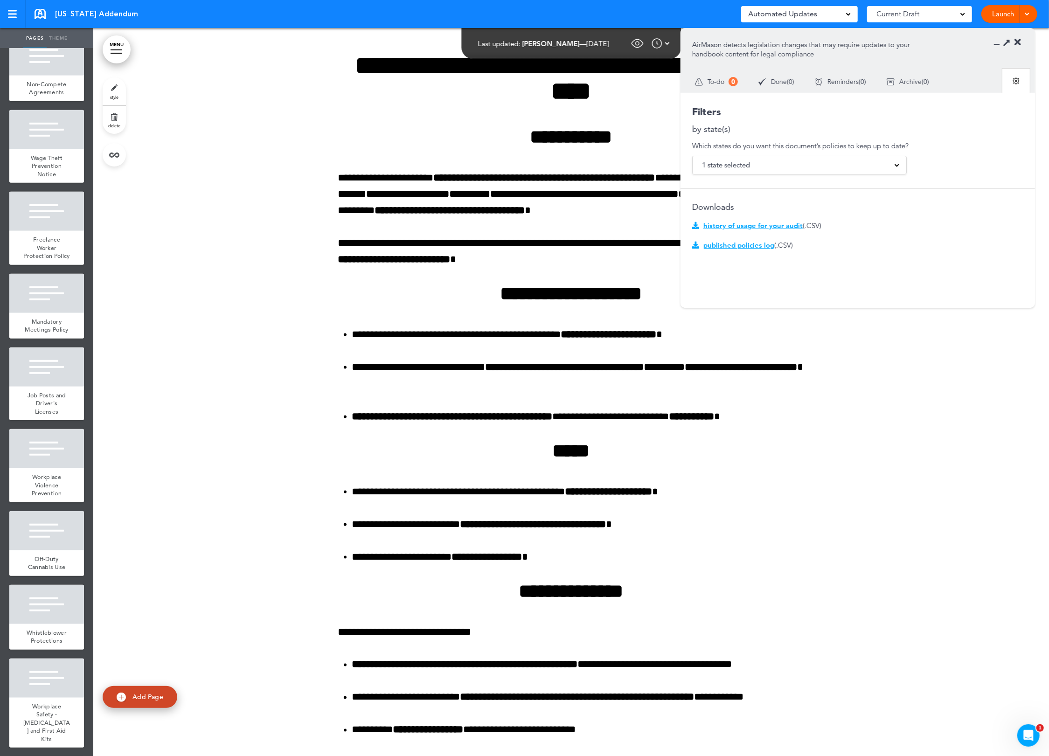
click at [886, 160] on div "1 state selected" at bounding box center [799, 165] width 214 height 18
click at [1006, 111] on div "Filters" at bounding box center [857, 112] width 331 height 14
click at [951, 237] on div "Filters by state(s) Which states do you want this document’s policies to keep u…" at bounding box center [857, 232] width 354 height 279
click at [870, 283] on button "Cancel" at bounding box center [865, 283] width 21 height 9
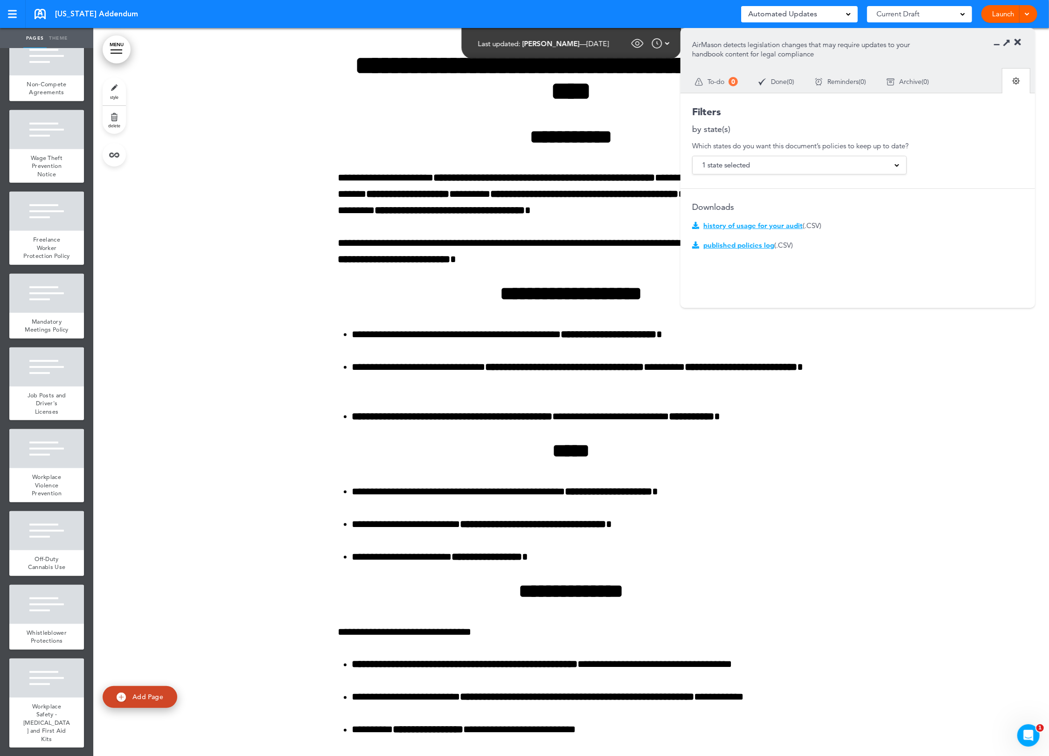
click at [754, 247] on span "published policies log" at bounding box center [738, 245] width 71 height 9
click at [1016, 82] on img at bounding box center [1016, 81] width 8 height 8
click at [742, 84] on div "To-do 0" at bounding box center [715, 82] width 63 height 26
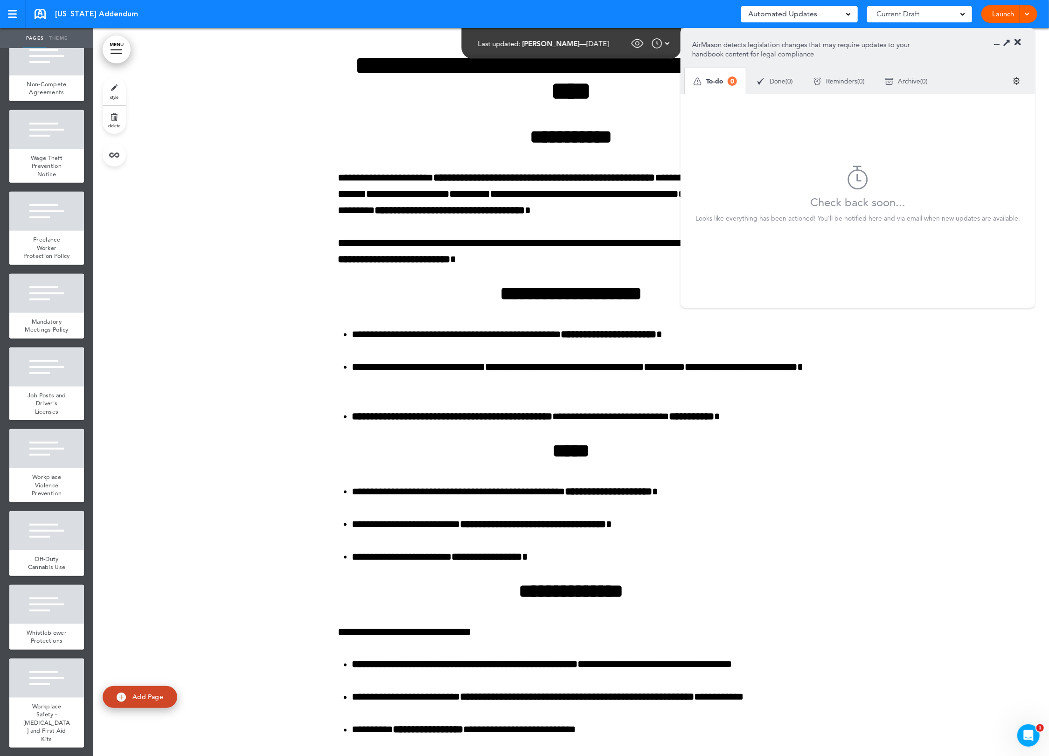
click at [785, 84] on span "Done" at bounding box center [777, 81] width 16 height 7
click at [863, 81] on span "0" at bounding box center [861, 81] width 4 height 7
click at [726, 83] on div "To-do 0" at bounding box center [715, 82] width 63 height 26
click at [1016, 40] on icon at bounding box center [1017, 42] width 7 height 9
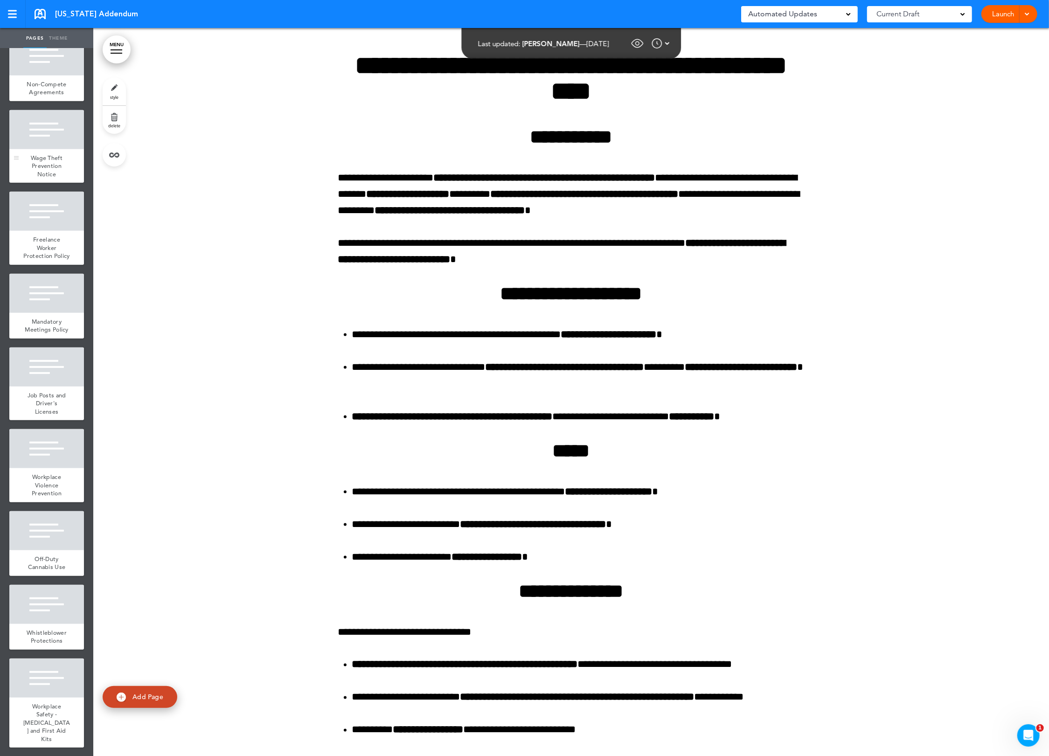
scroll to position [0, 0]
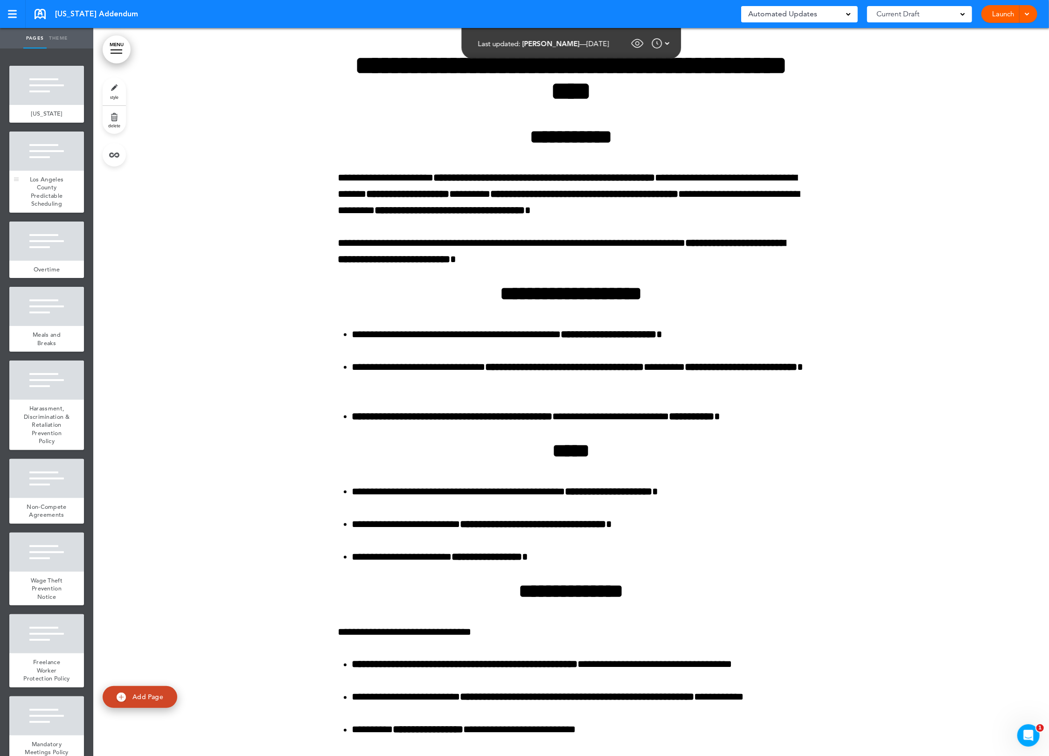
click at [58, 169] on div at bounding box center [46, 150] width 75 height 39
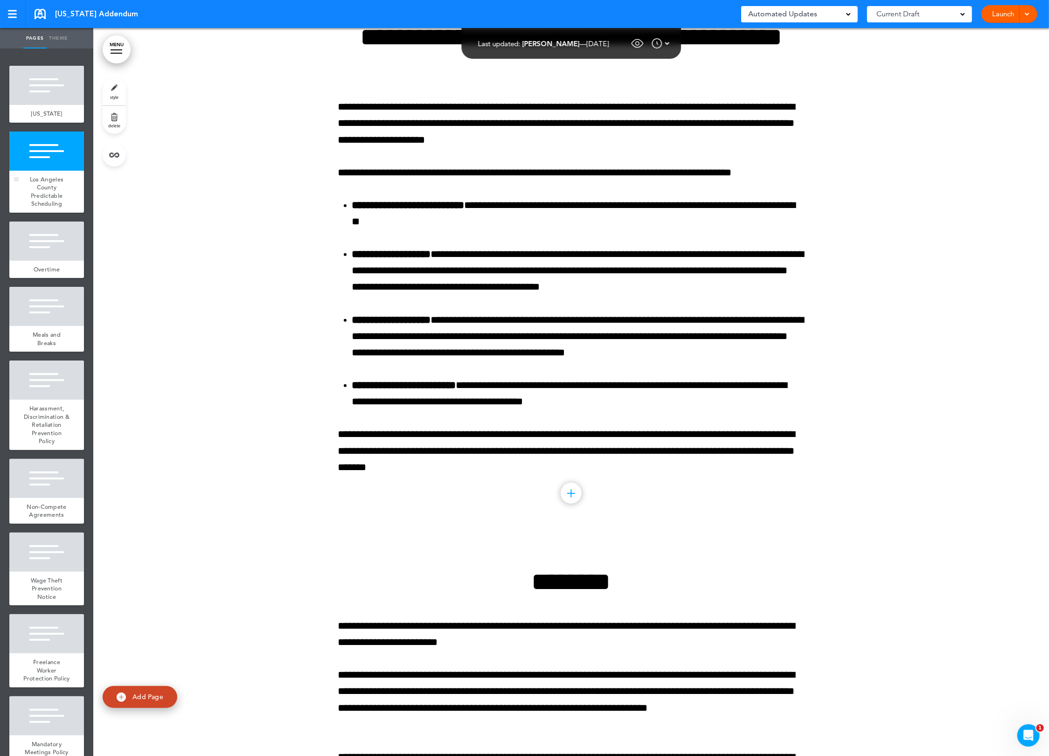
scroll to position [214, 0]
click at [49, 276] on div "Overtime" at bounding box center [46, 270] width 75 height 18
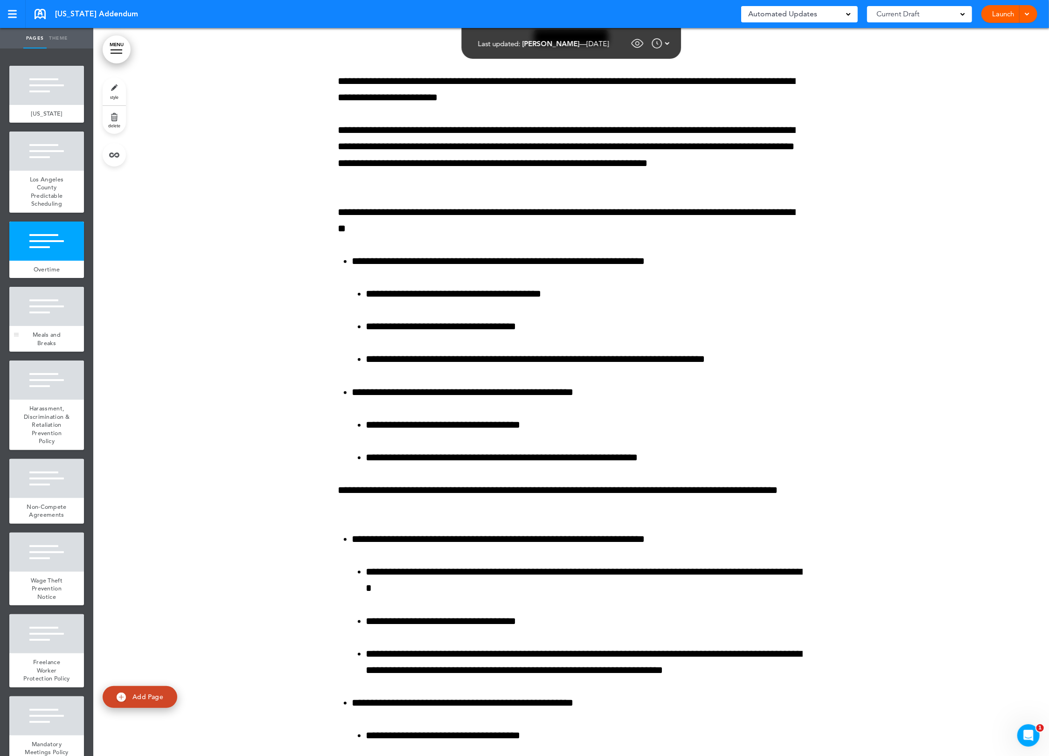
click at [55, 319] on div at bounding box center [46, 306] width 75 height 39
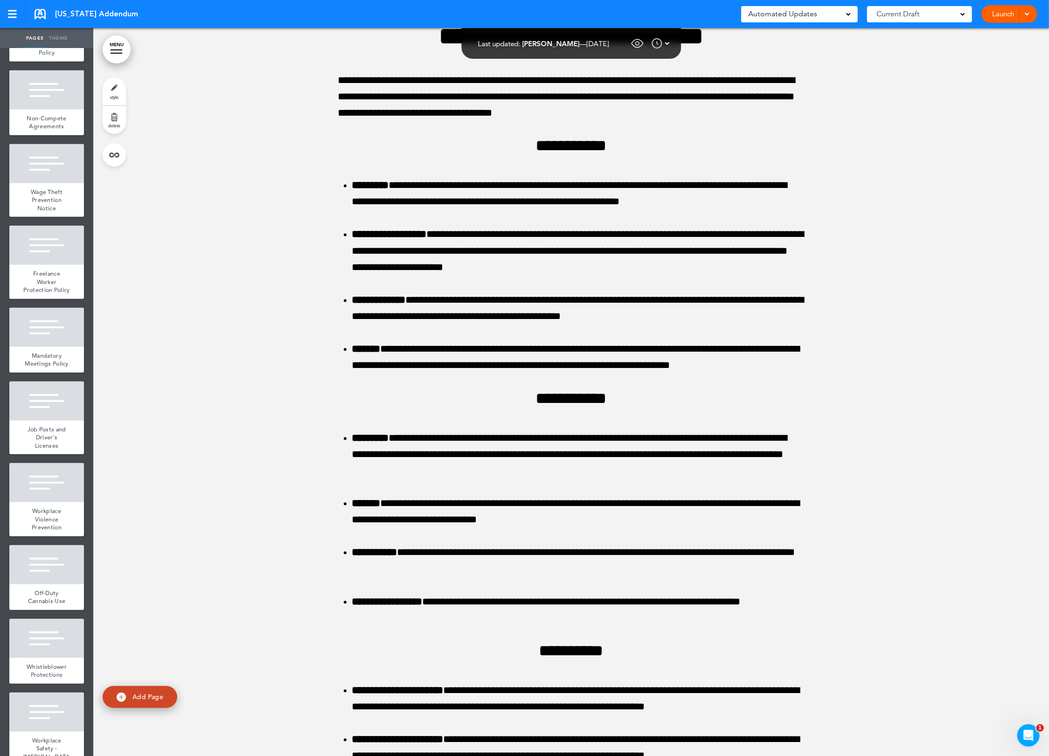
scroll to position [658, 0]
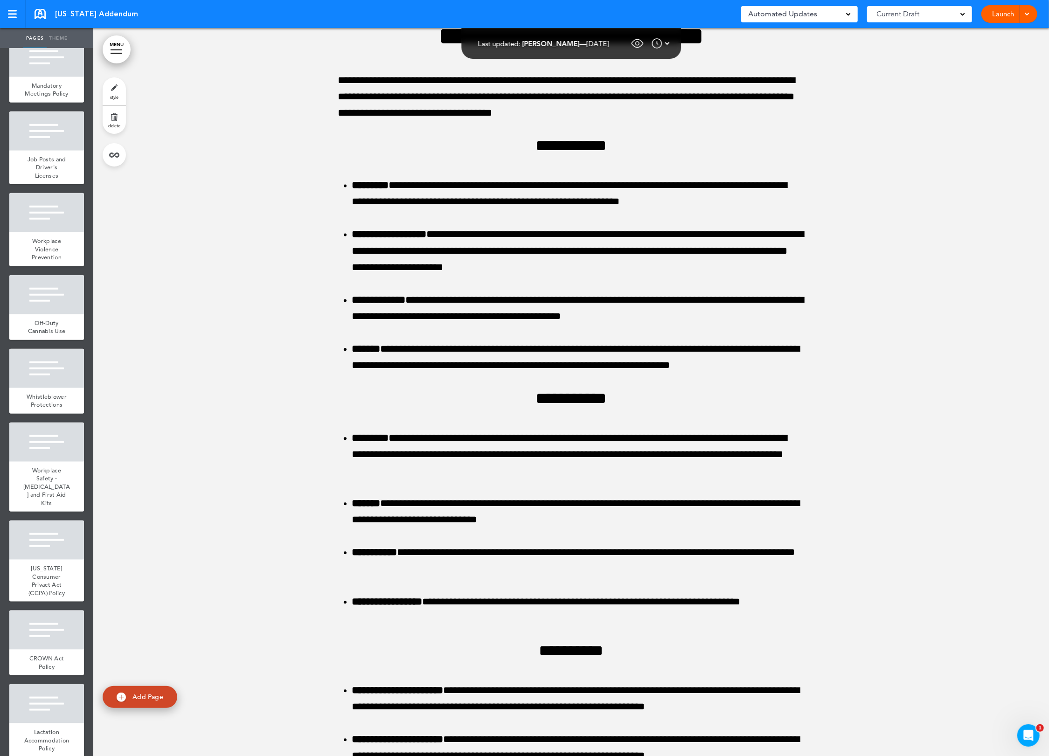
click at [55, 314] on div at bounding box center [46, 294] width 75 height 39
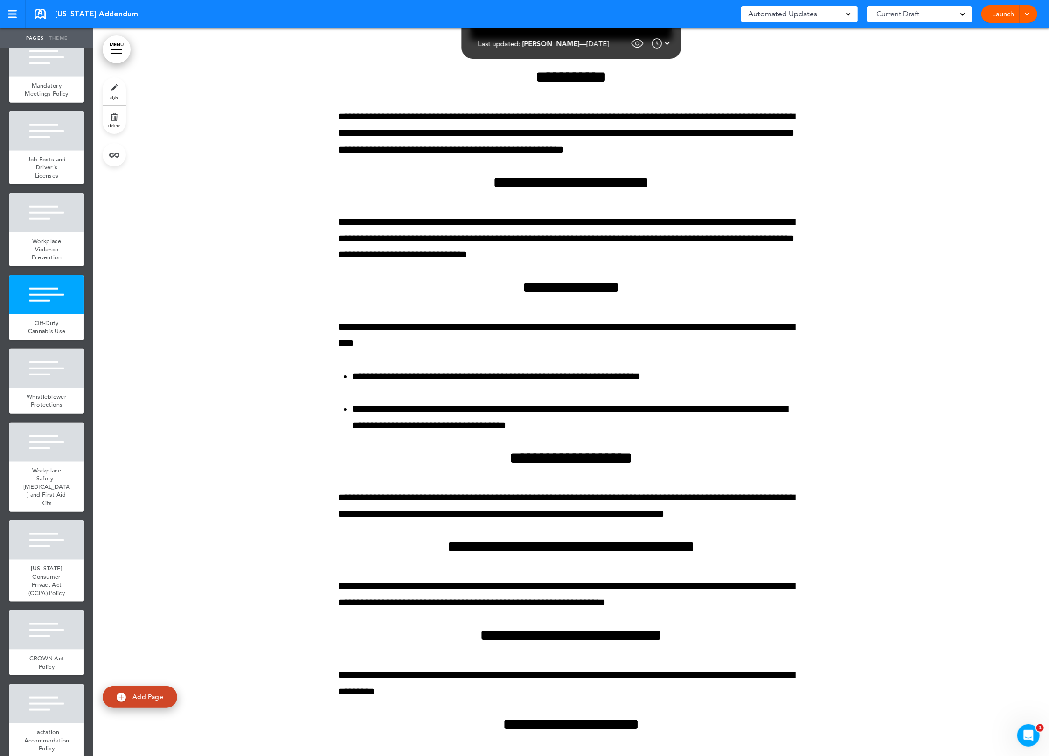
scroll to position [1060, 0]
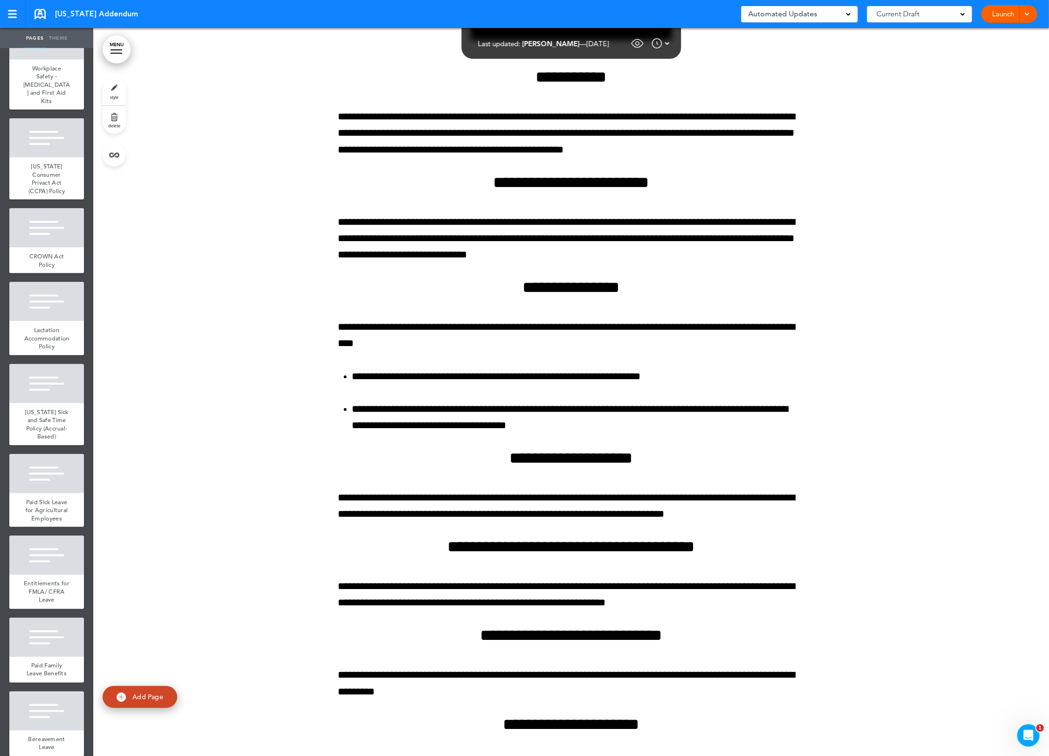
click at [55, 273] on div "CROWN Act Policy" at bounding box center [46, 261] width 75 height 26
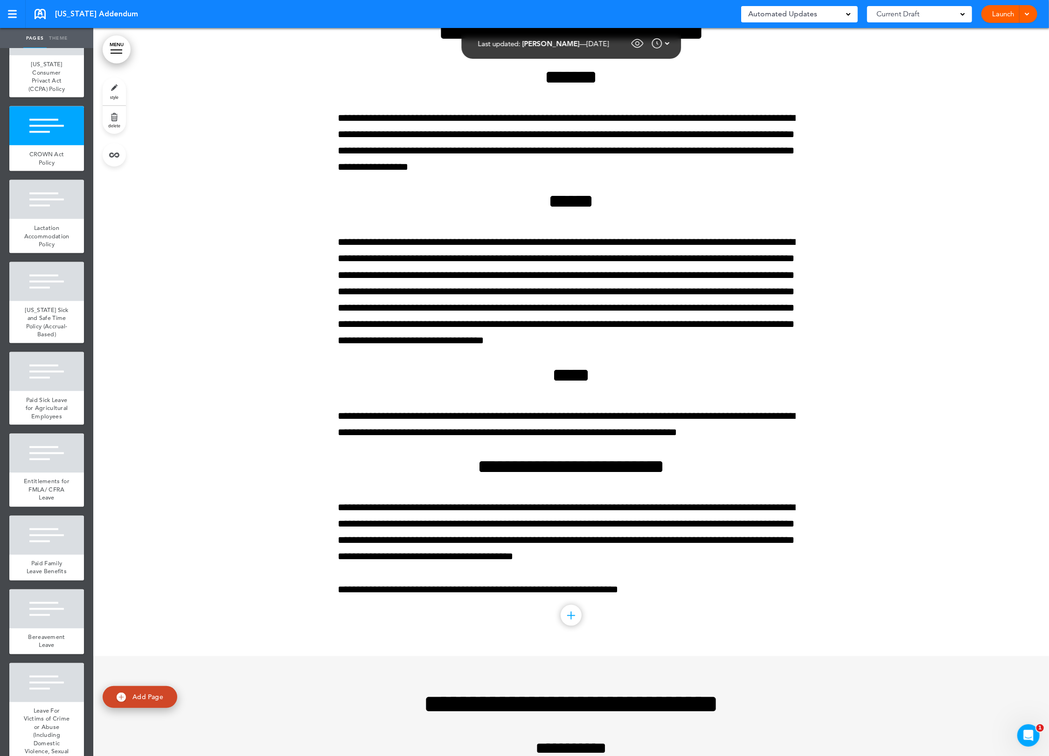
scroll to position [1310, 0]
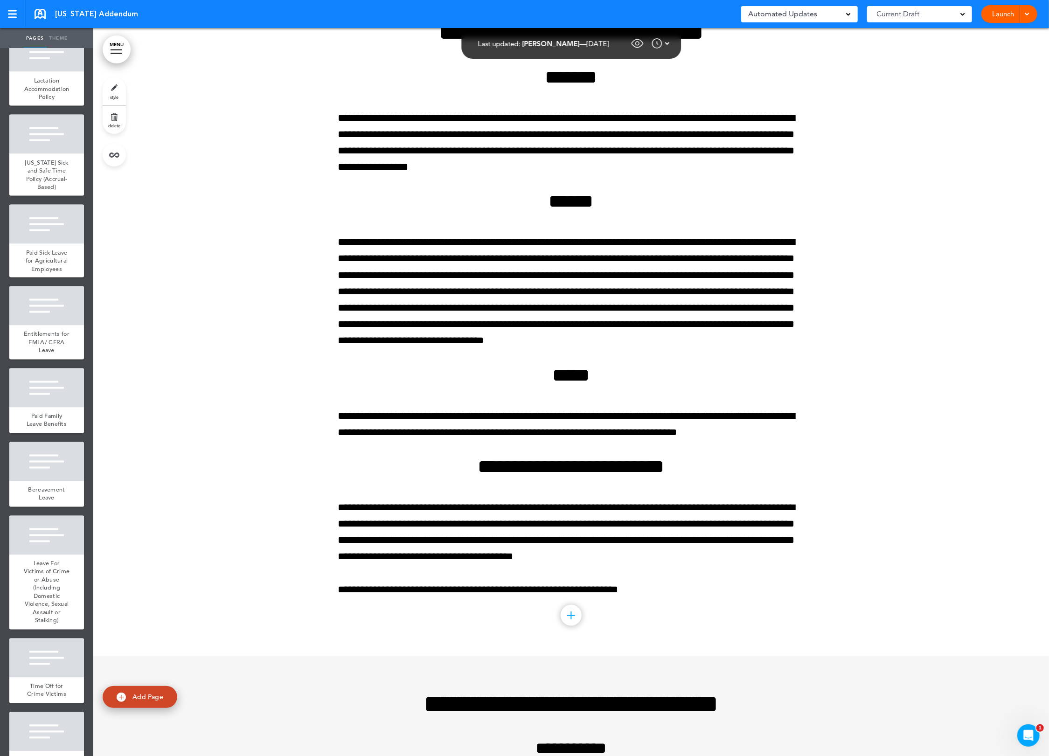
click at [55, 278] on div "Paid Sick Leave for Agricultural Employees" at bounding box center [46, 261] width 75 height 34
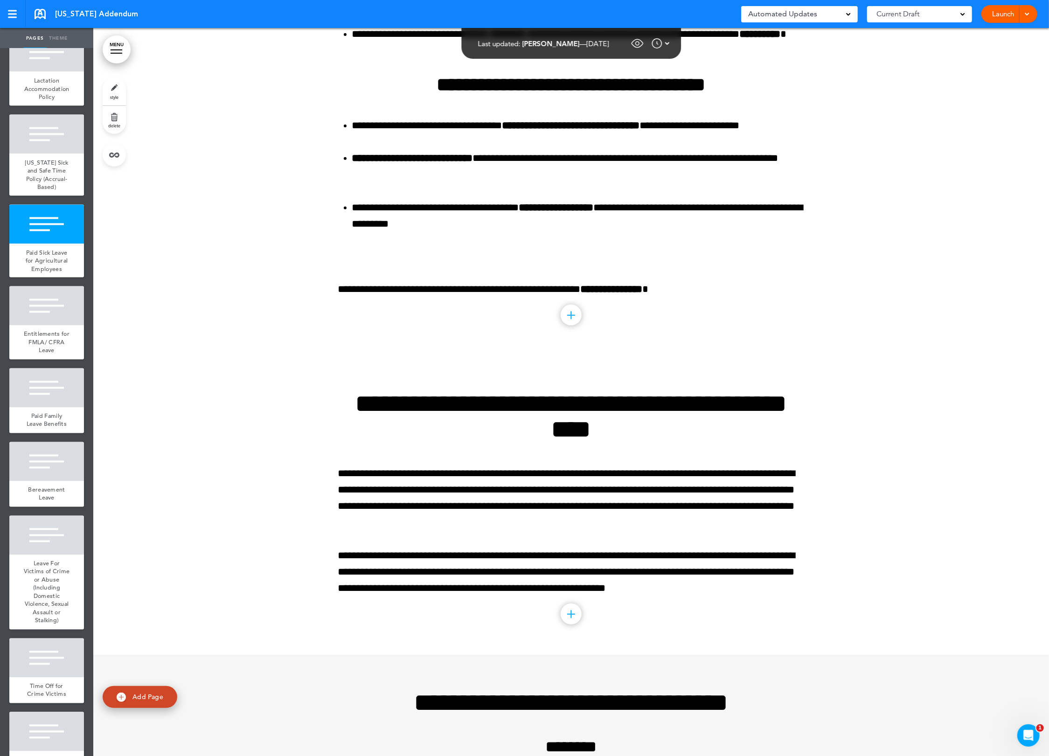
scroll to position [16379, 0]
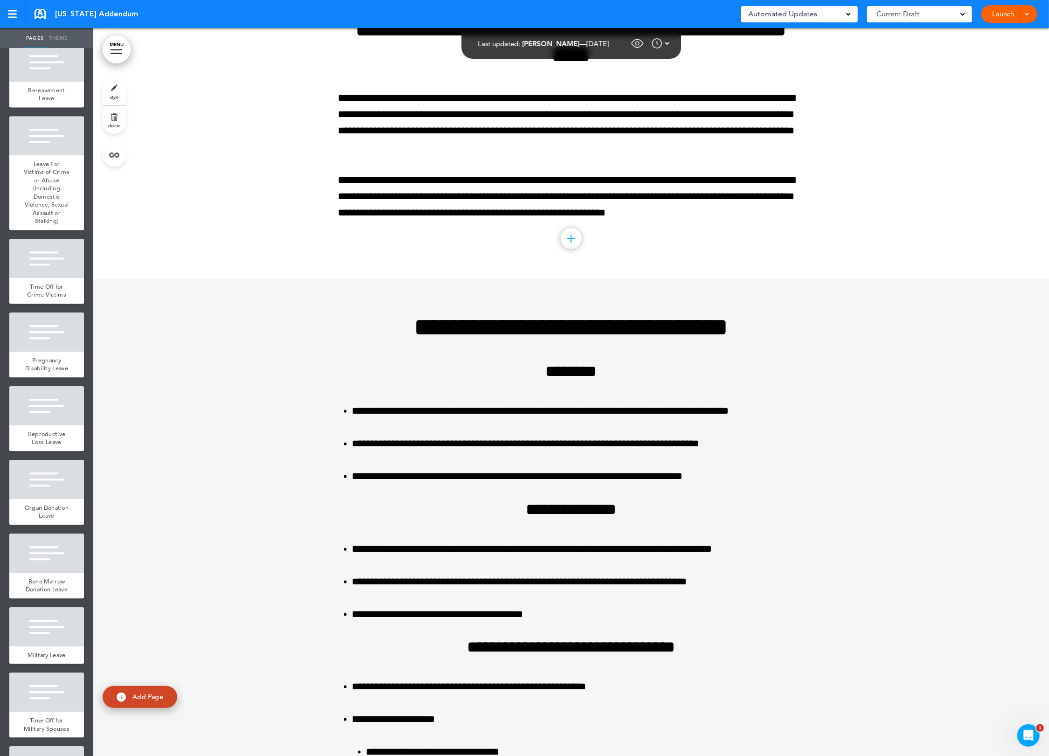
click at [55, 319] on ul "add page [US_STATE] add page Los Angeles County Predictable Scheduling add page" at bounding box center [46, 401] width 93 height 707
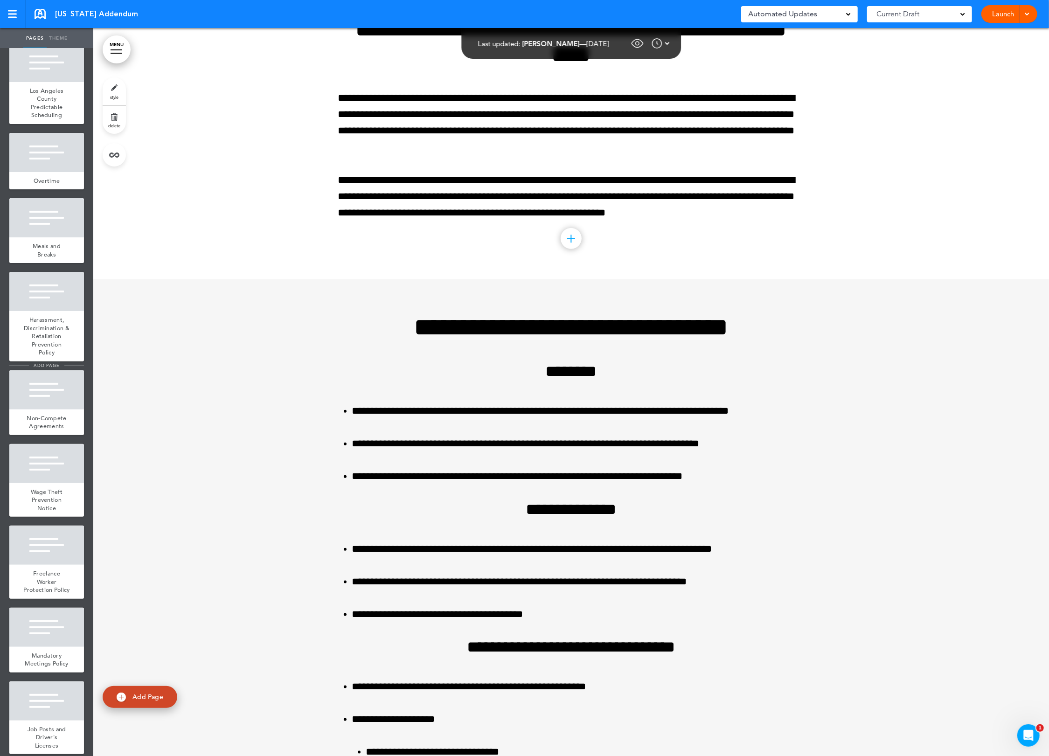
scroll to position [0, 0]
